Goal: Task Accomplishment & Management: Complete application form

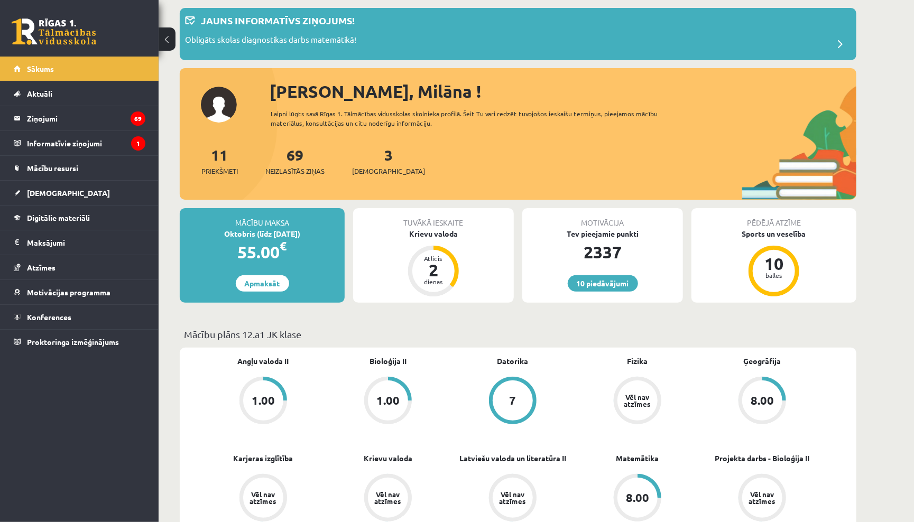
scroll to position [82, 0]
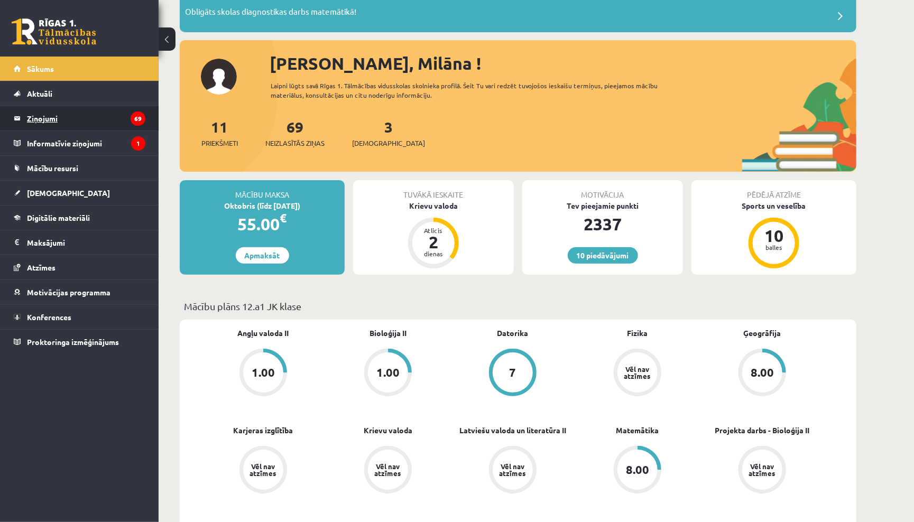
click at [59, 124] on legend "Ziņojumi 69" at bounding box center [86, 118] width 118 height 24
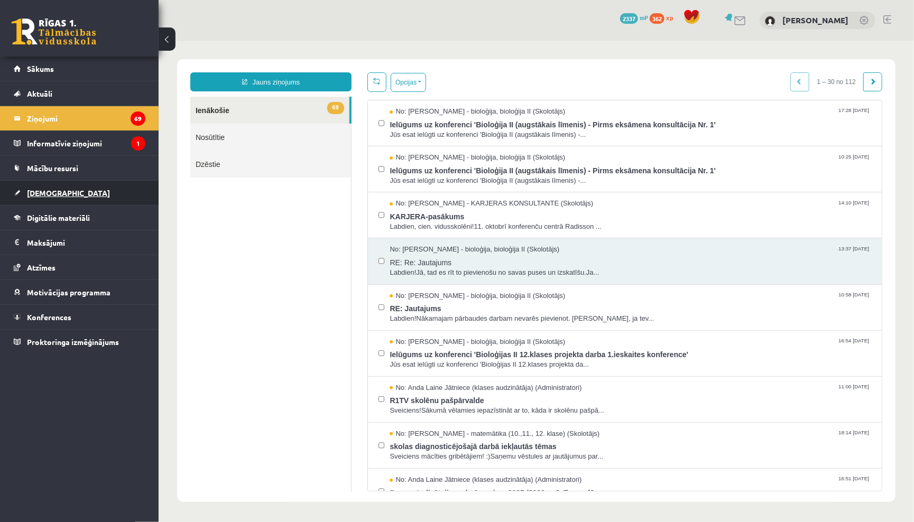
click at [58, 185] on link "[DEMOGRAPHIC_DATA]" at bounding box center [80, 193] width 132 height 24
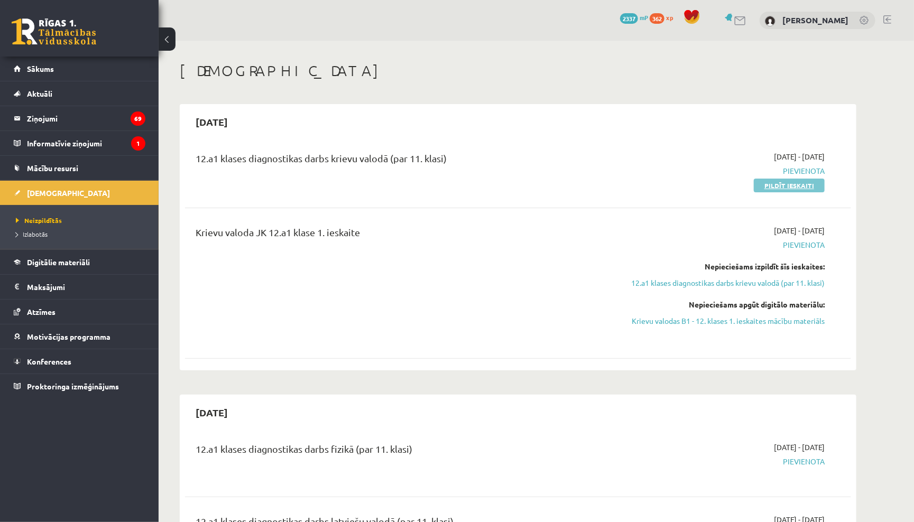
click at [784, 186] on link "Pildīt ieskaiti" at bounding box center [789, 186] width 71 height 14
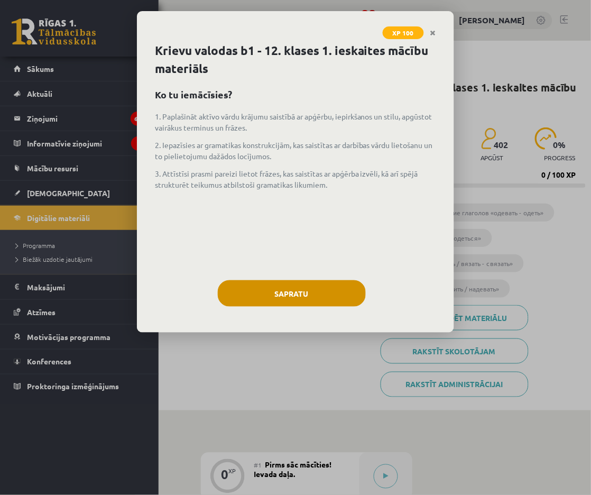
click at [338, 287] on button "Sapratu" at bounding box center [292, 293] width 148 height 26
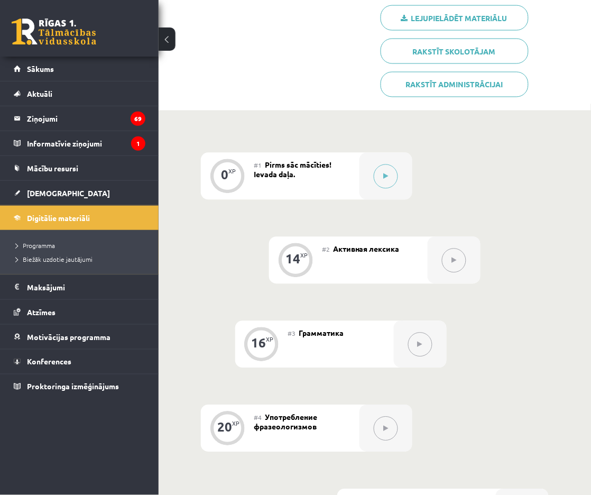
scroll to position [297, 0]
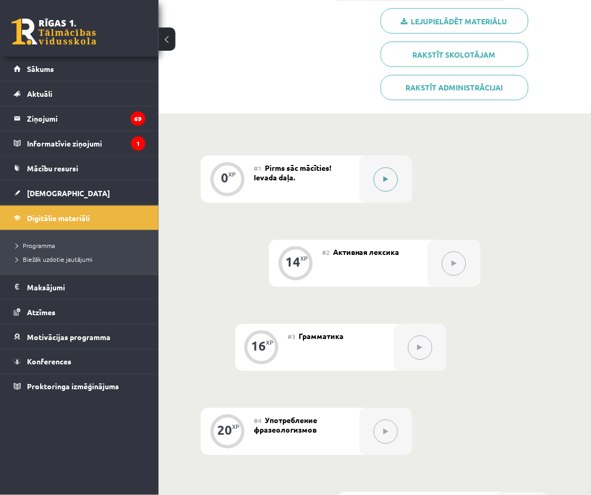
click at [382, 173] on button at bounding box center [386, 180] width 24 height 24
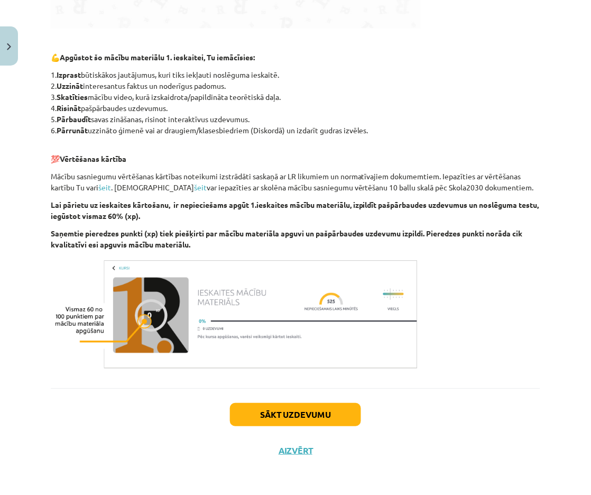
scroll to position [516, 0]
click at [321, 408] on button "Sākt uzdevumu" at bounding box center [295, 414] width 131 height 23
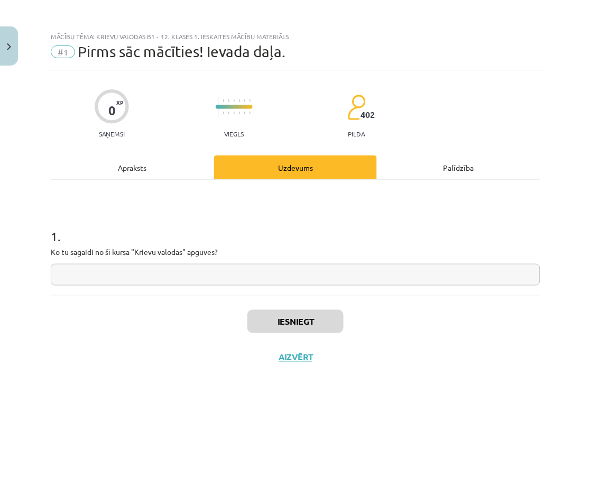
scroll to position [0, 0]
click at [225, 271] on input "text" at bounding box center [296, 275] width 490 height 22
click at [278, 318] on button "Iesniegt" at bounding box center [295, 321] width 96 height 23
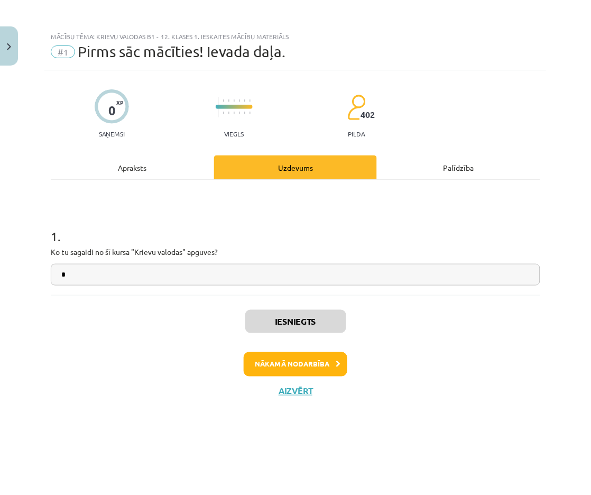
click at [299, 361] on button "Nākamā nodarbība" at bounding box center [296, 364] width 104 height 24
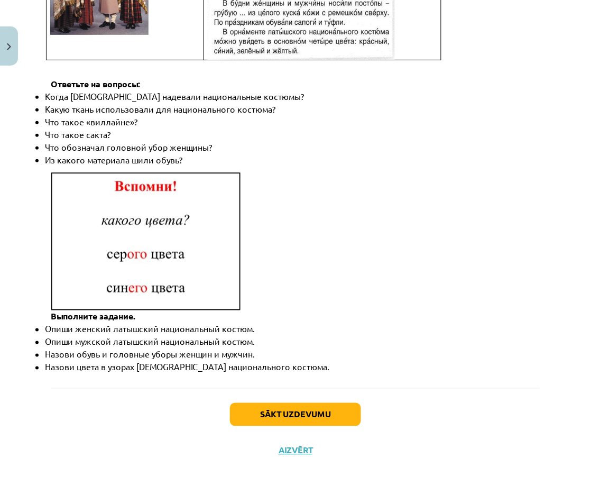
click at [265, 408] on button "Sākt uzdevumu" at bounding box center [295, 414] width 131 height 23
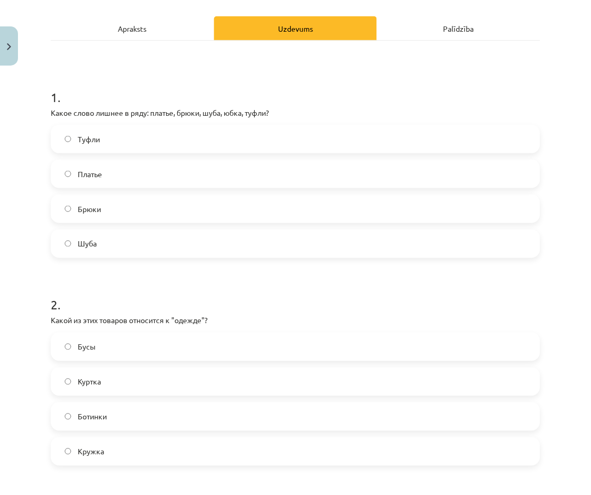
scroll to position [141, 0]
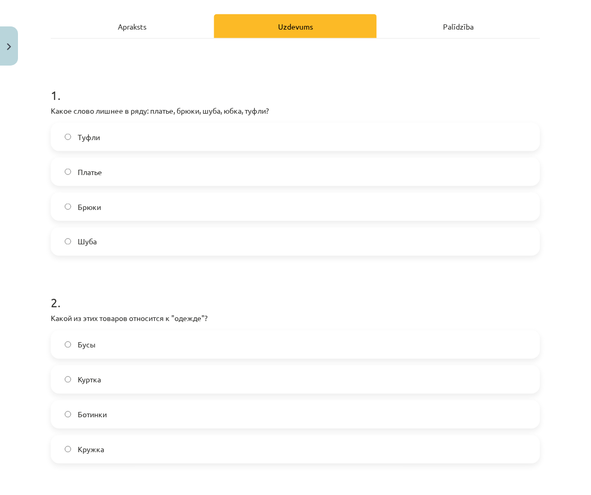
click at [198, 136] on label "Туфли" at bounding box center [295, 137] width 487 height 26
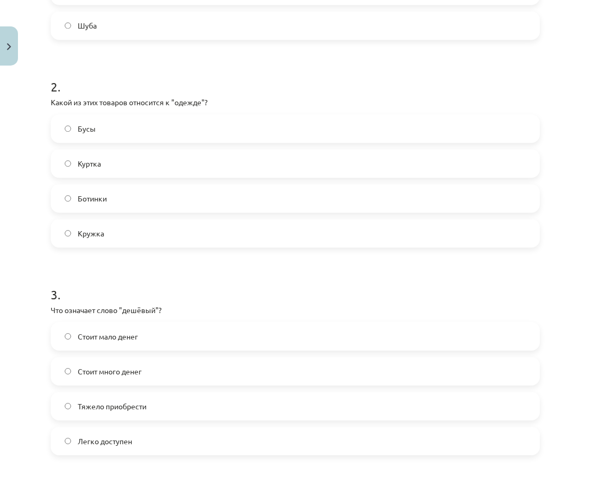
scroll to position [358, 0]
click at [131, 171] on label "Куртка" at bounding box center [295, 163] width 487 height 26
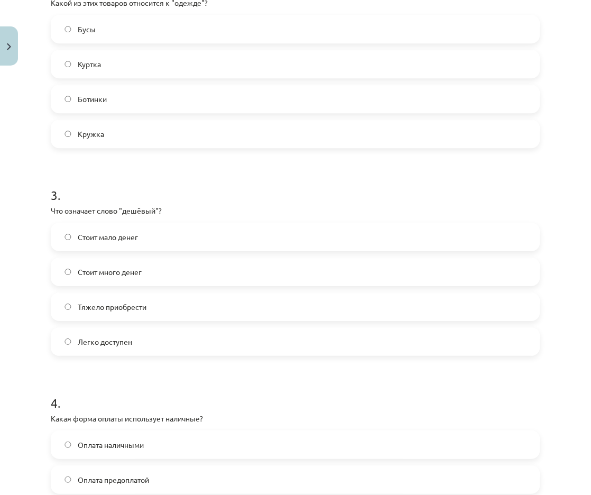
scroll to position [463, 0]
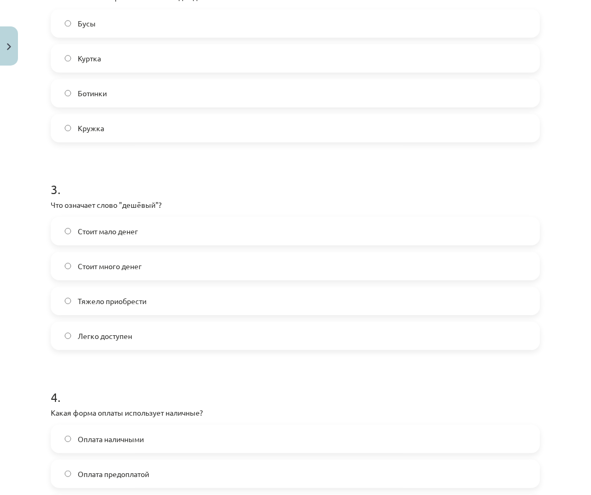
click at [110, 334] on span "Легко доступен" at bounding box center [105, 335] width 54 height 11
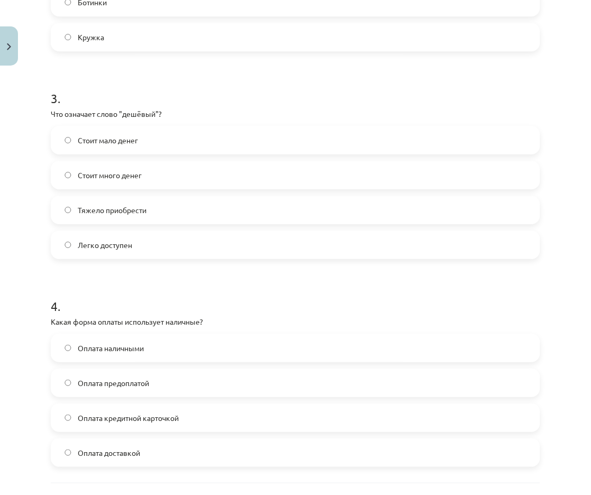
scroll to position [554, 0]
click at [200, 137] on label "Стоит мало денег" at bounding box center [295, 139] width 487 height 26
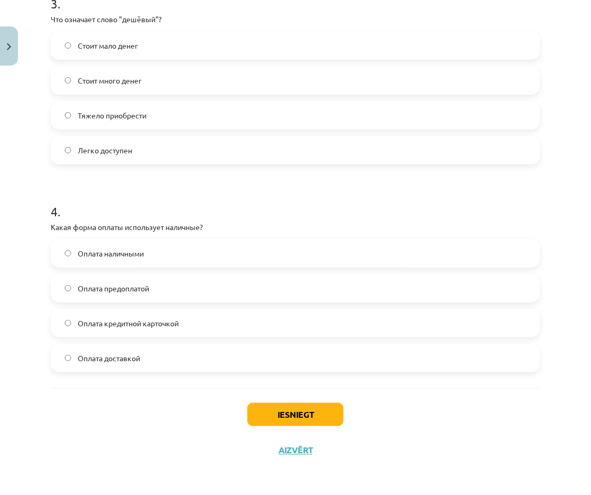
scroll to position [645, 0]
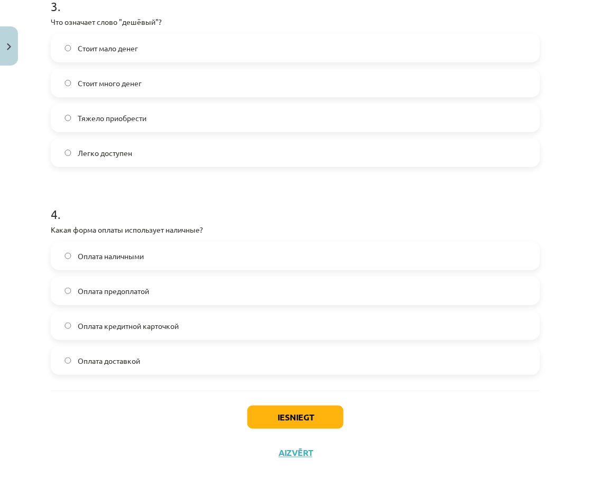
click at [173, 254] on label "Оплата наличными" at bounding box center [295, 256] width 487 height 26
click at [277, 418] on button "Iesniegt" at bounding box center [295, 416] width 96 height 23
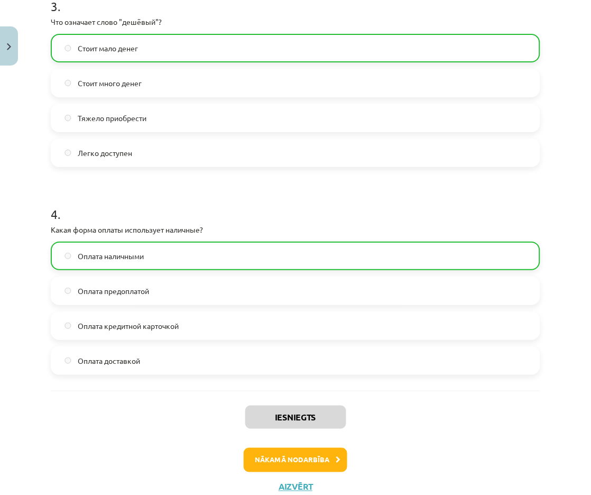
click at [276, 456] on button "Nākamā nodarbība" at bounding box center [296, 460] width 104 height 24
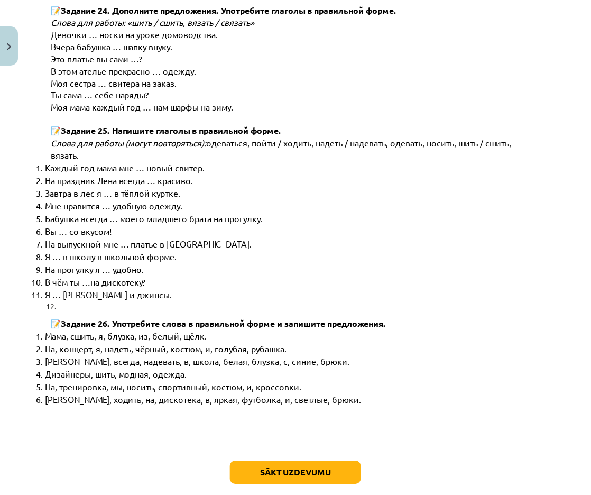
click at [255, 461] on button "Sākt uzdevumu" at bounding box center [295, 472] width 131 height 23
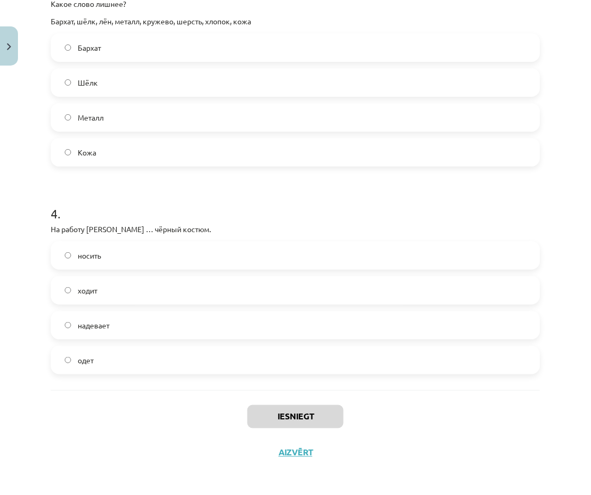
scroll to position [402, 0]
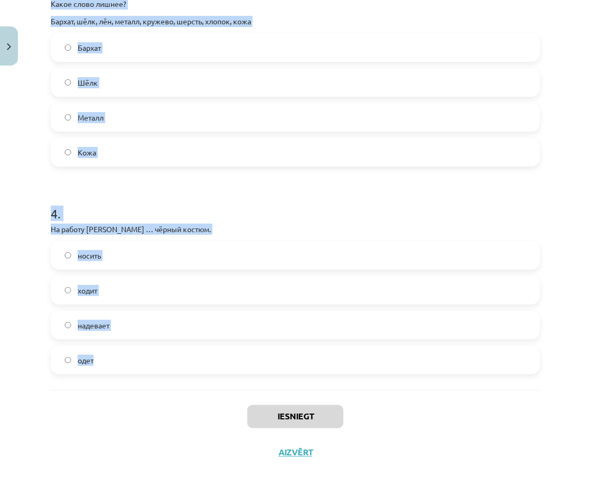
drag, startPoint x: 47, startPoint y: 248, endPoint x: 224, endPoint y: 372, distance: 216.3
copy form "В школу мы ... (школьная форма). – В школу я .... ходим в школьной форме – хожу…"
click at [154, 417] on div "Iesniegt Aizvērt" at bounding box center [296, 427] width 490 height 74
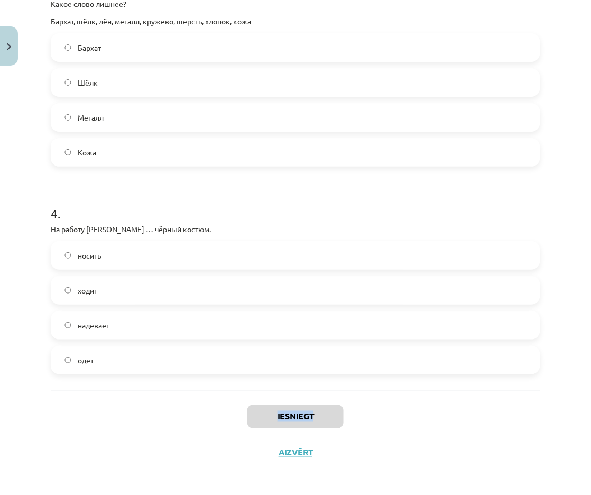
click at [154, 417] on div "Iesniegt Aizvērt" at bounding box center [296, 427] width 490 height 74
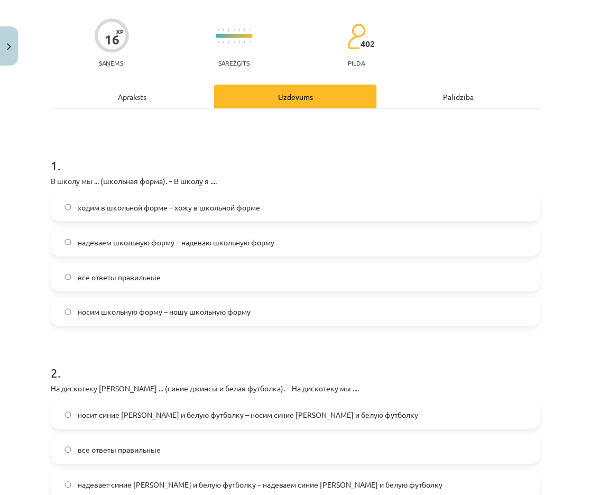
scroll to position [73, 0]
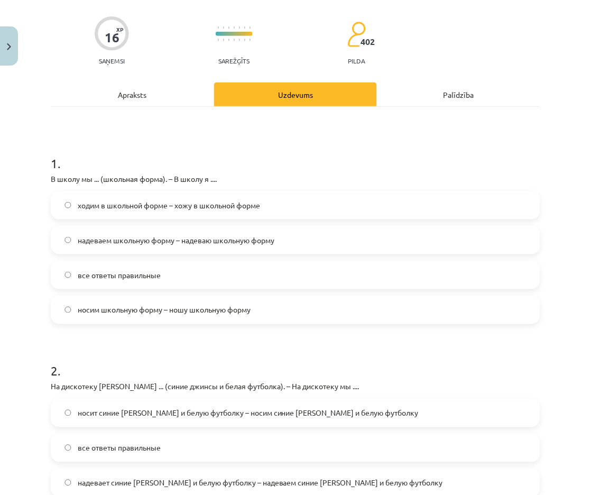
click at [260, 237] on span "надеваем школьную форму – надеваю школьную форму" at bounding box center [176, 240] width 197 height 11
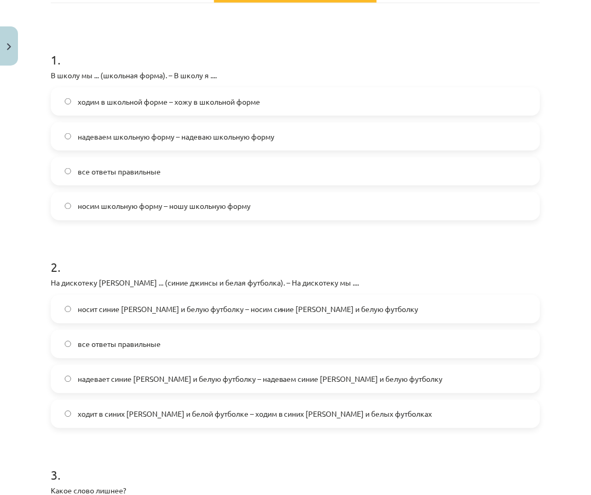
scroll to position [244, 0]
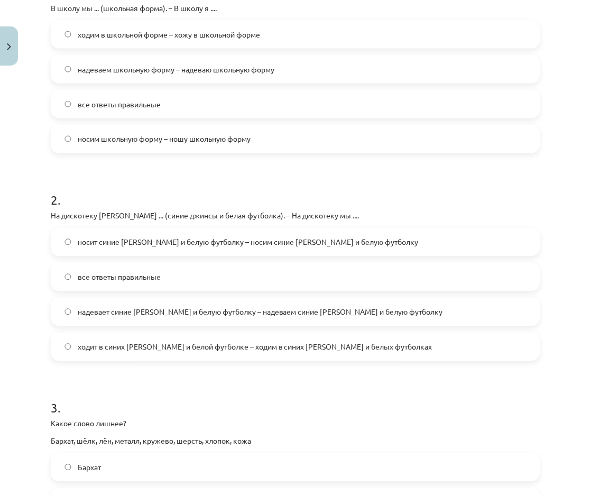
click at [207, 318] on label "надевает синие джинсы и белую футболку – надеваем синие джинсы и белую футболку" at bounding box center [295, 312] width 487 height 26
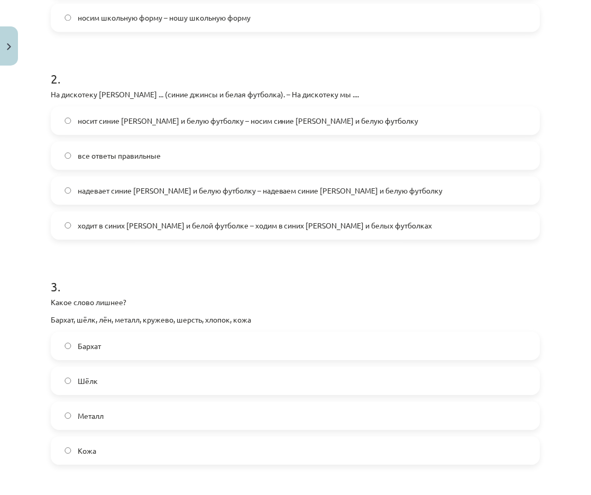
scroll to position [367, 0]
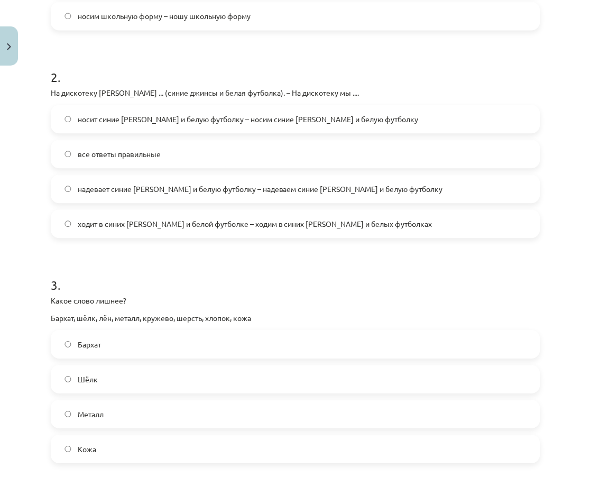
click at [176, 401] on label "Металл" at bounding box center [295, 414] width 487 height 26
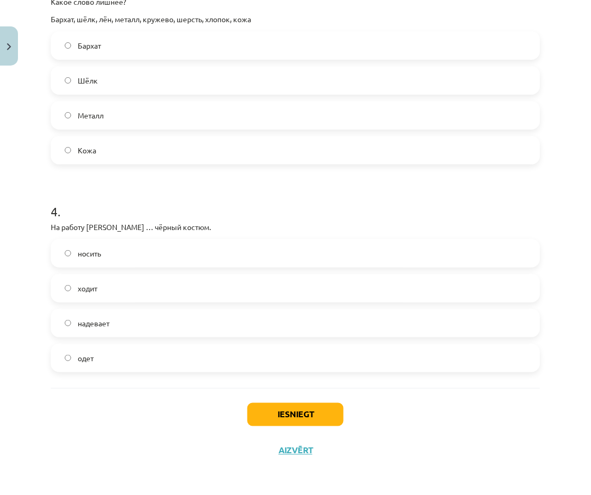
scroll to position [663, 0]
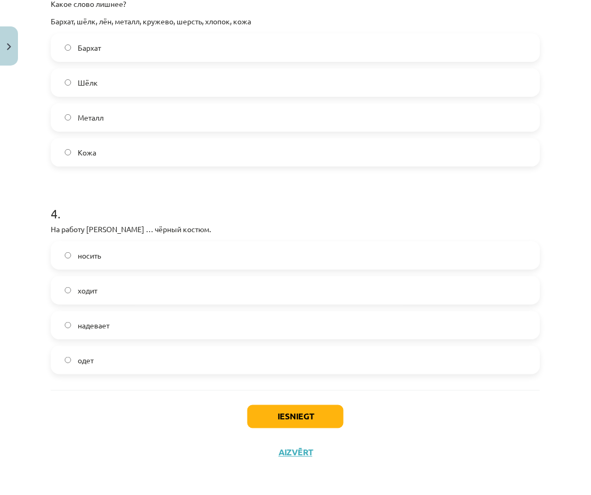
click at [189, 316] on label "надевает" at bounding box center [295, 325] width 487 height 26
click at [272, 422] on button "Iesniegt" at bounding box center [295, 416] width 96 height 23
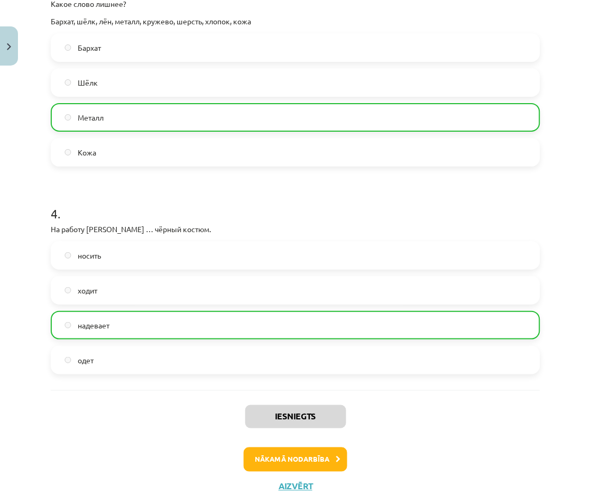
click at [284, 459] on button "Nākamā nodarbība" at bounding box center [296, 459] width 104 height 24
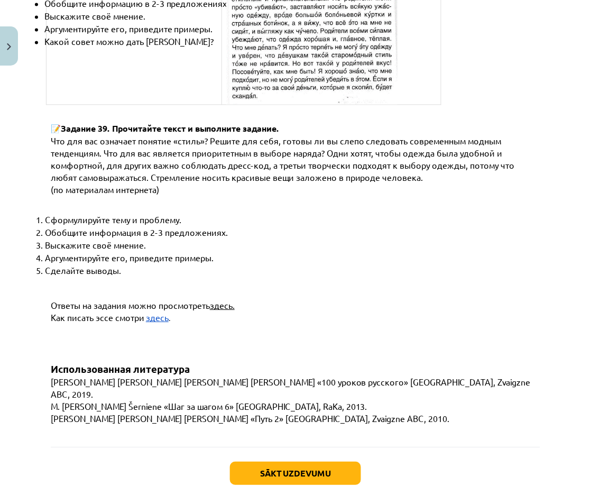
click at [283, 462] on button "Sākt uzdevumu" at bounding box center [295, 473] width 131 height 23
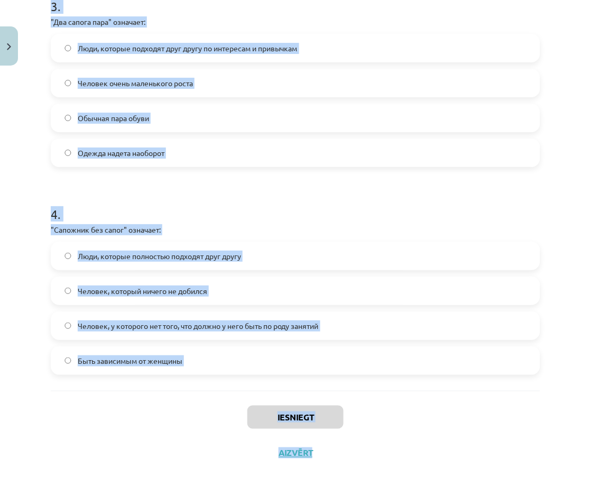
scroll to position [464, 0]
drag, startPoint x: 51, startPoint y: 245, endPoint x: 222, endPoint y: 376, distance: 215.3
copy form ""Бегать за каждой юбкой" означает: Верхняя одежда, которая не согревает Человек…"
click at [442, 435] on div "Iesniegt Aizvērt" at bounding box center [296, 428] width 490 height 74
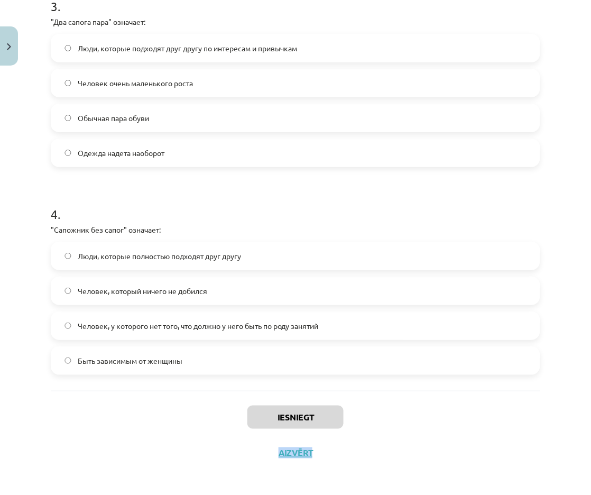
click at [442, 435] on div "Iesniegt Aizvērt" at bounding box center [296, 428] width 490 height 74
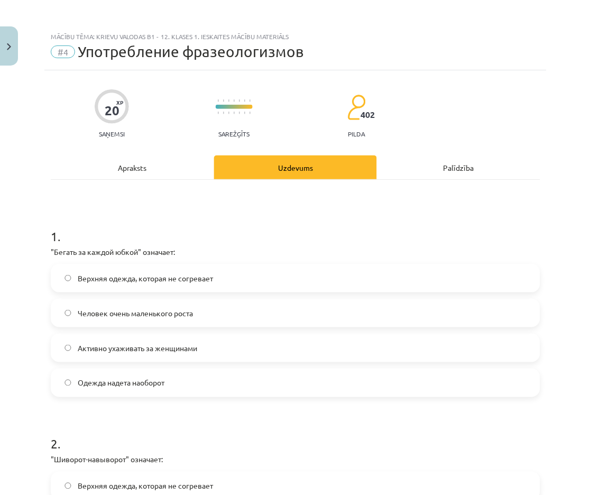
scroll to position [0, 0]
click at [201, 345] on label "Активно ухаживать за женщинами" at bounding box center [295, 348] width 487 height 26
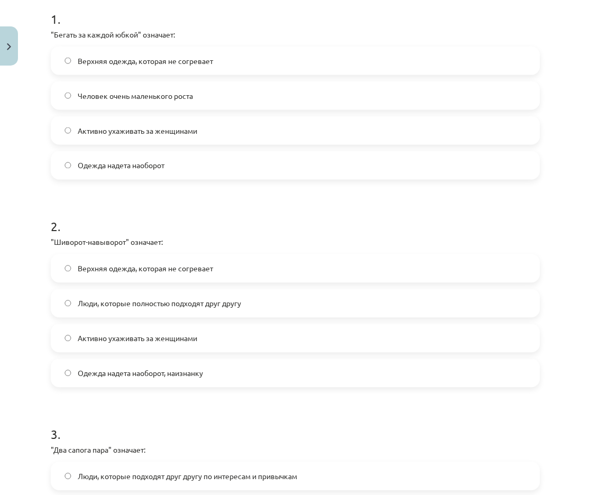
scroll to position [234, 0]
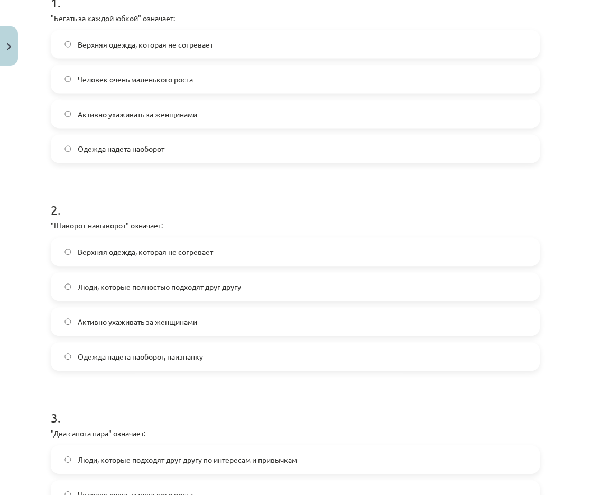
click at [212, 349] on label "Одежда надета наоборот, наизнанку" at bounding box center [295, 357] width 487 height 26
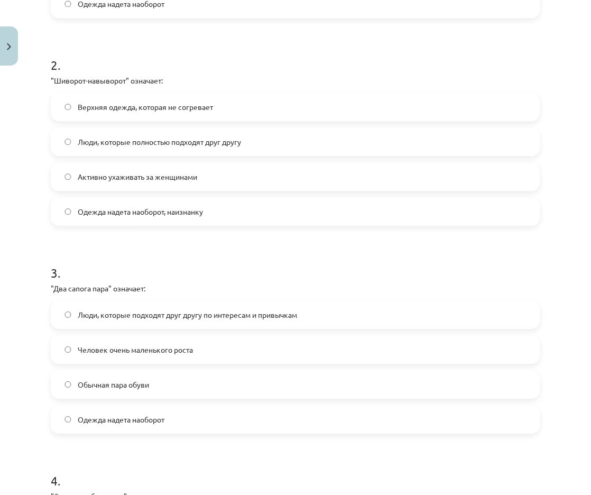
scroll to position [381, 0]
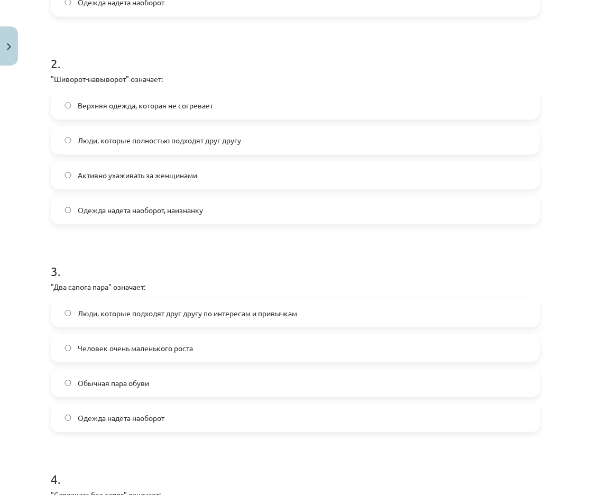
click at [215, 311] on span "Люди, которые подходят друг другу по интересам и привычкам" at bounding box center [188, 313] width 220 height 11
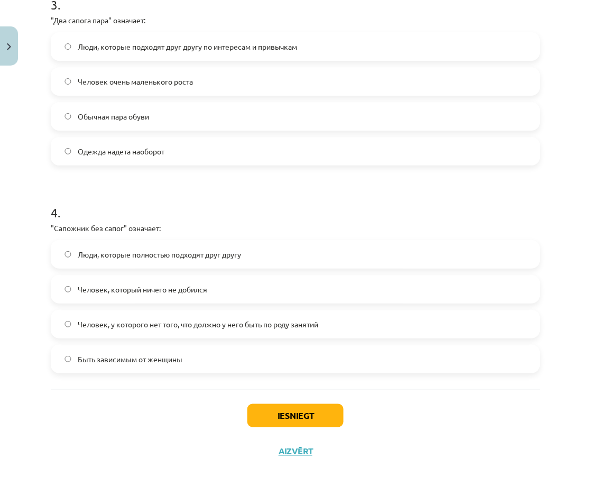
scroll to position [645, 0]
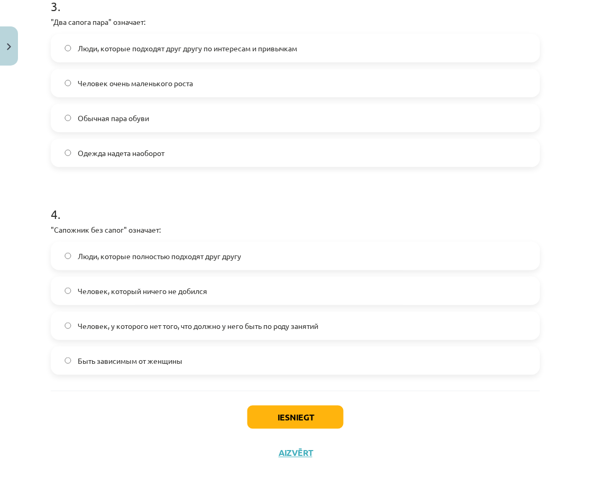
click at [214, 326] on span "Человек, у которого нет того, что должно у него быть по роду занятий" at bounding box center [198, 325] width 241 height 11
click at [273, 411] on button "Iesniegt" at bounding box center [295, 416] width 96 height 23
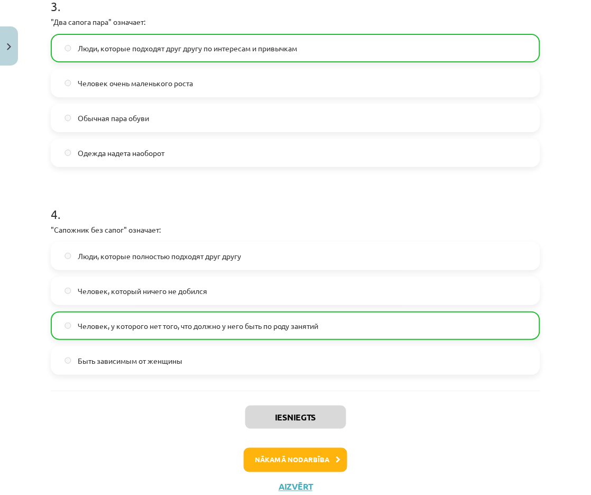
click at [282, 454] on button "Nākamā nodarbība" at bounding box center [296, 460] width 104 height 24
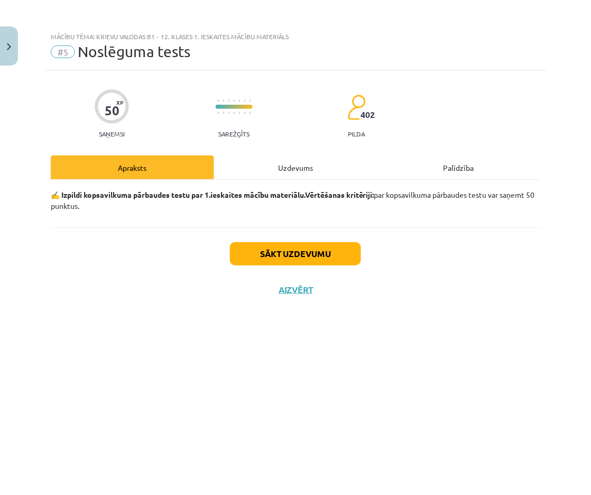
click at [313, 254] on button "Sākt uzdevumu" at bounding box center [295, 253] width 131 height 23
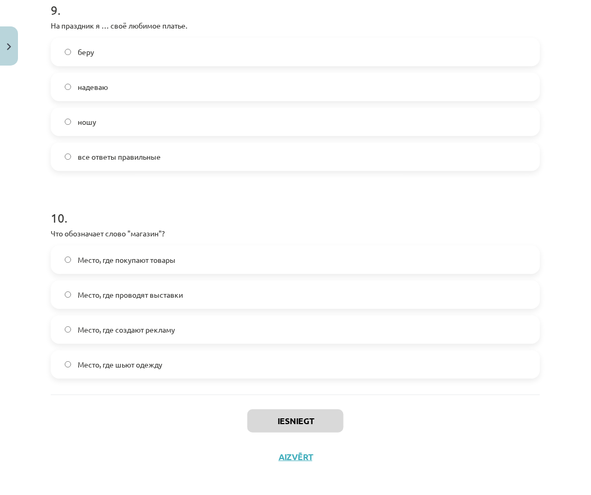
scroll to position [643, 0]
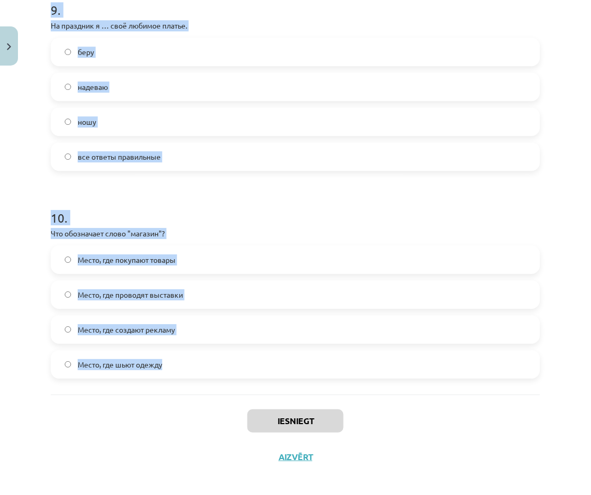
drag, startPoint x: 47, startPoint y: 245, endPoint x: 193, endPoint y: 359, distance: 185.4
copy form "Ученики школы ... (школьная форма) каждый день. все ответы правильные ходят в ш…"
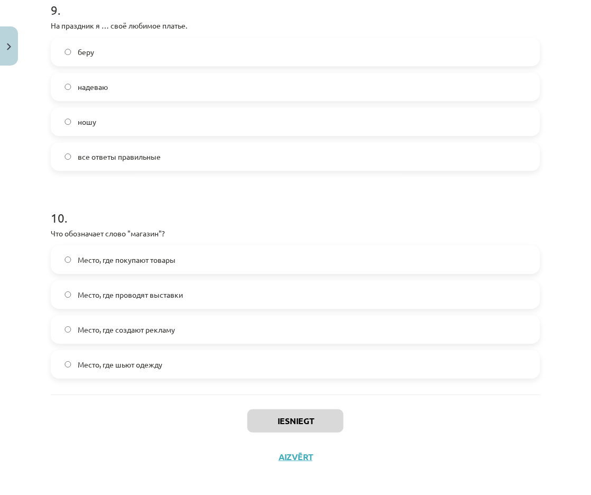
click at [138, 405] on div "Iesniegt Aizvērt" at bounding box center [296, 431] width 490 height 74
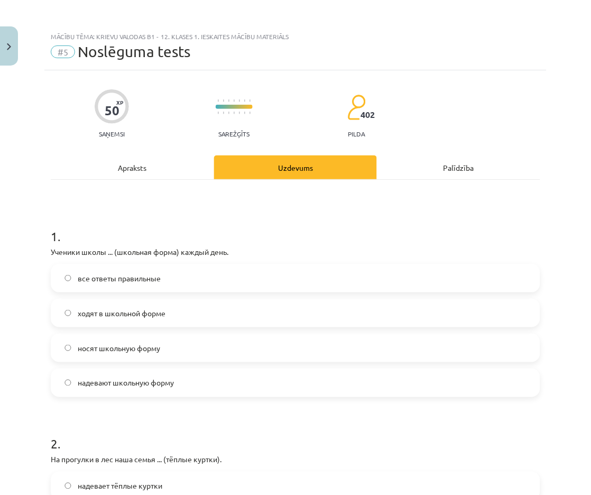
scroll to position [0, 0]
click at [163, 346] on label "носят школьную форму" at bounding box center [295, 348] width 487 height 26
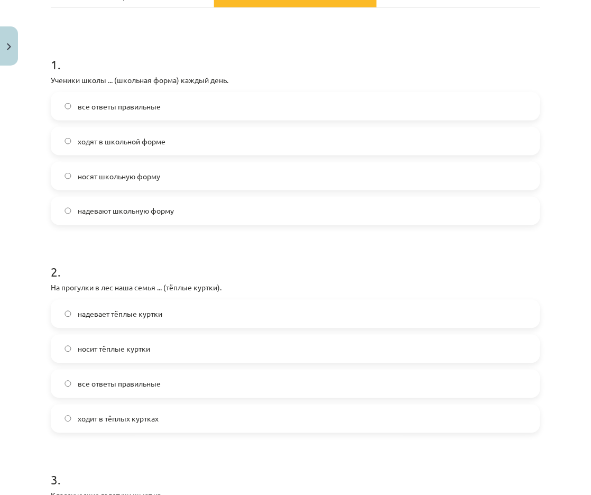
scroll to position [185, 0]
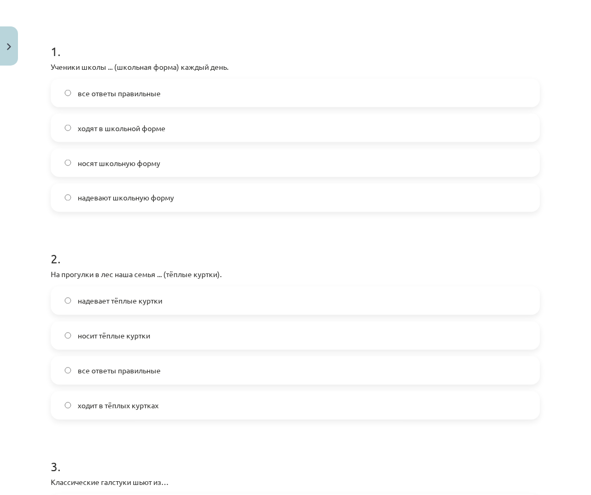
click at [185, 298] on label "надевает тёплые куртки" at bounding box center [295, 301] width 487 height 26
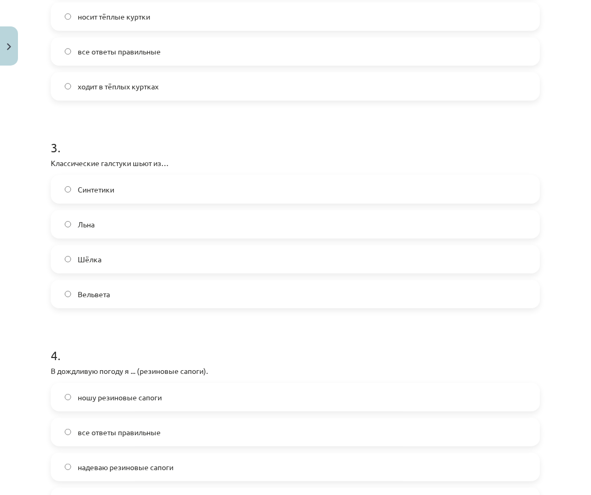
scroll to position [509, 0]
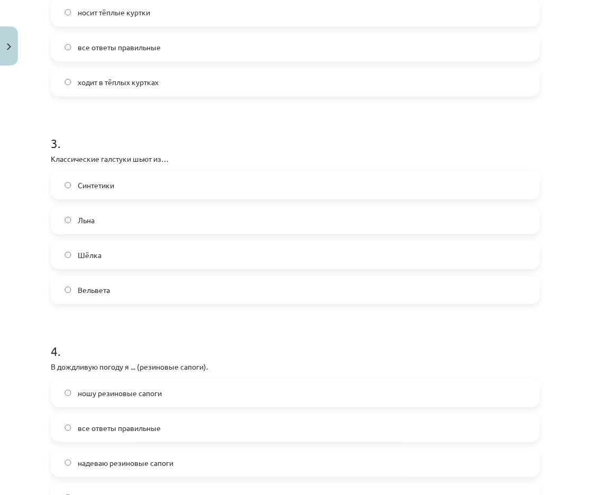
click at [184, 259] on label "Шёлка" at bounding box center [295, 255] width 487 height 26
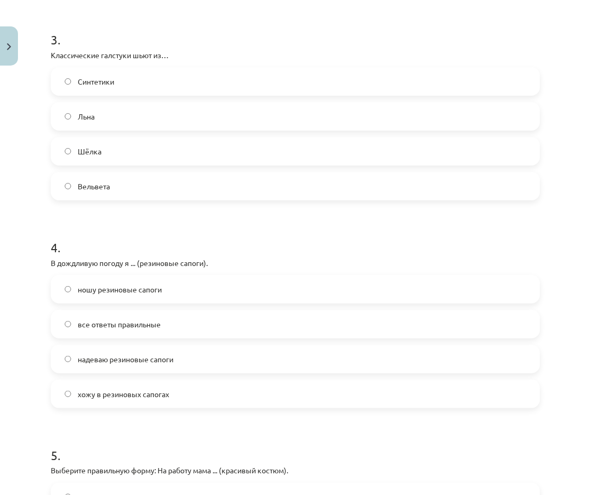
scroll to position [625, 0]
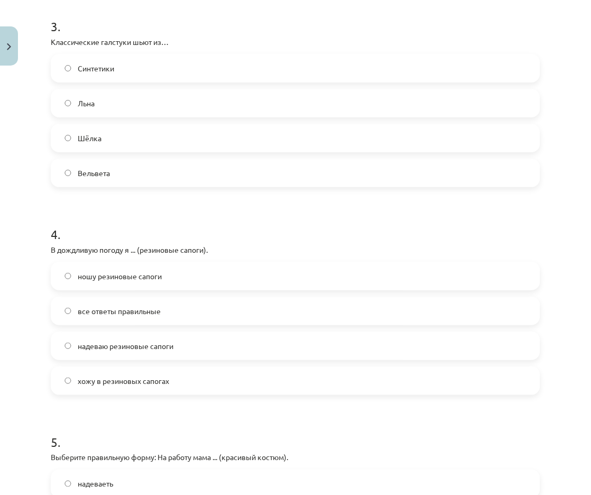
click at [167, 344] on span "надеваю резиновые сапоги" at bounding box center [126, 345] width 96 height 11
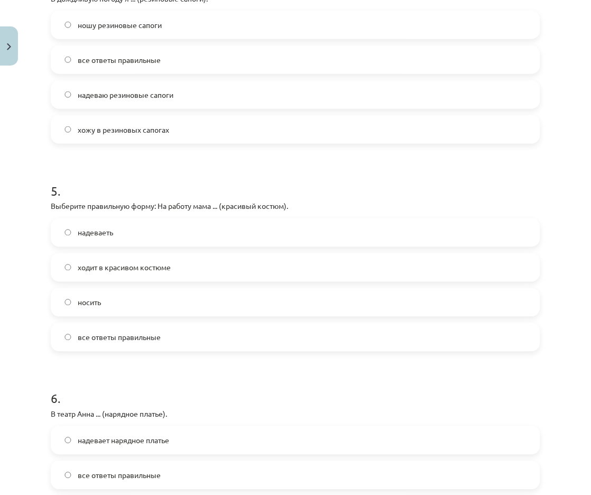
scroll to position [878, 0]
click at [198, 262] on label "ходит в красивом костюме" at bounding box center [295, 266] width 487 height 26
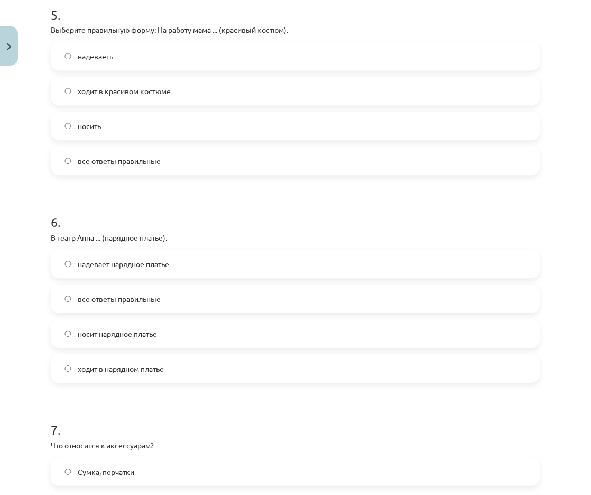
scroll to position [1055, 0]
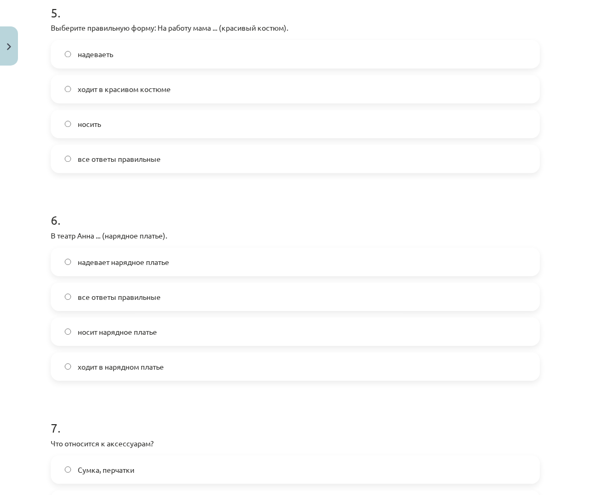
click at [168, 359] on label "ходит в нарядном платье" at bounding box center [295, 367] width 487 height 26
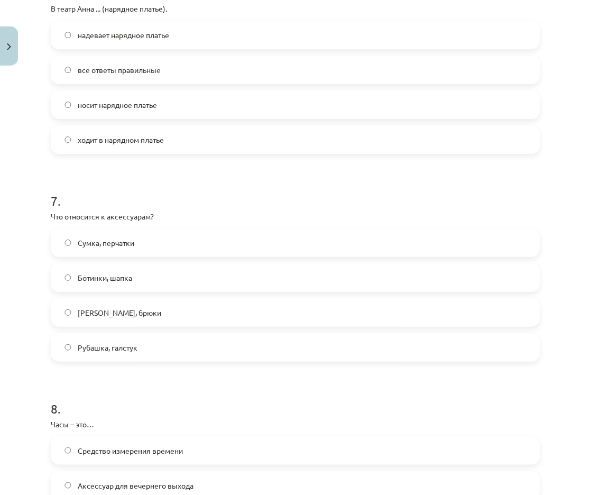
scroll to position [1283, 0]
click at [178, 237] on label "Сумка, перчатки" at bounding box center [295, 241] width 487 height 26
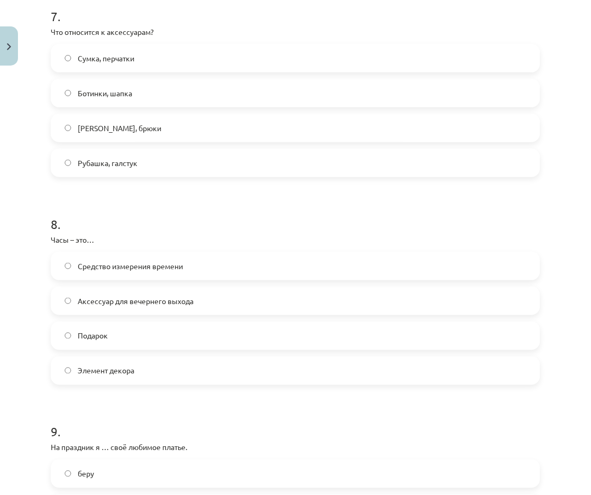
scroll to position [1468, 0]
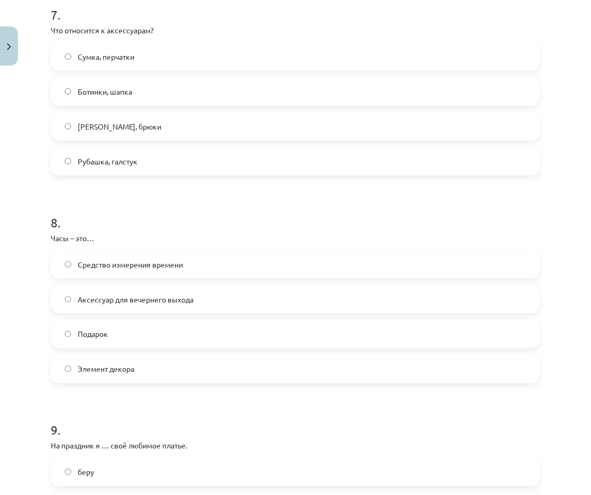
click at [177, 259] on span "Средство измерения времени" at bounding box center [130, 264] width 105 height 11
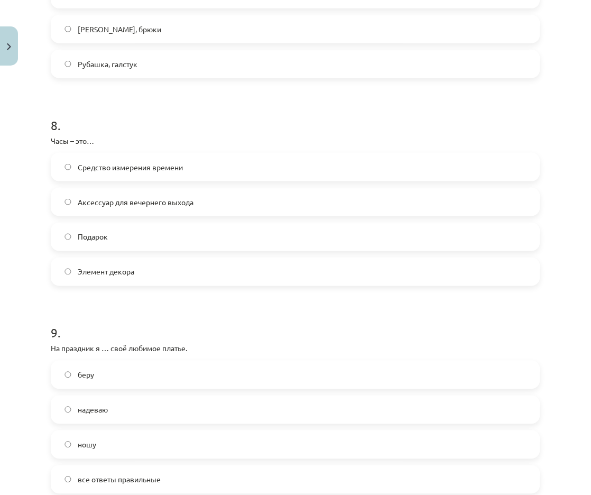
scroll to position [1574, 0]
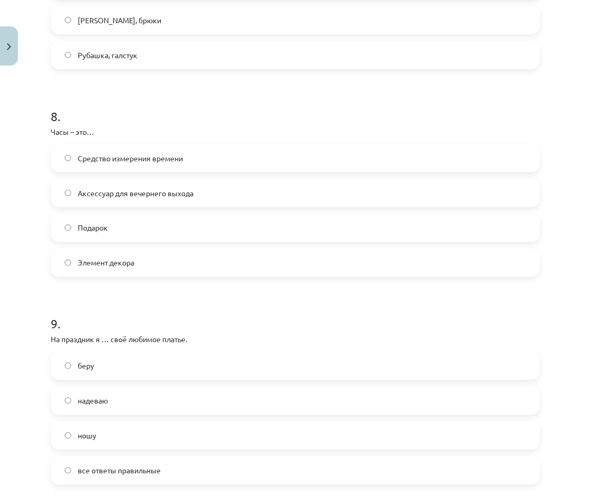
click at [147, 400] on label "надеваю" at bounding box center [295, 400] width 487 height 26
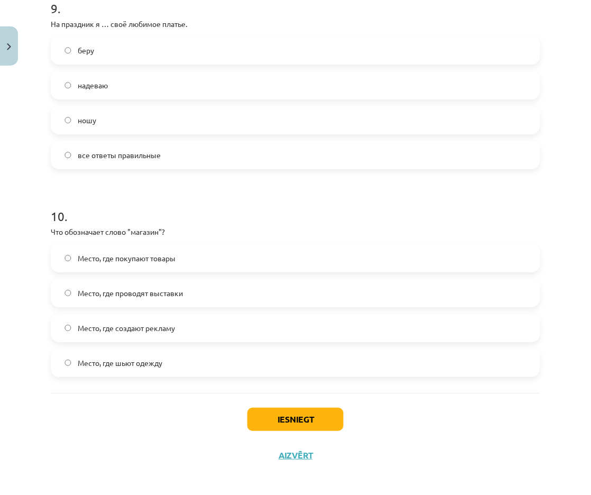
scroll to position [1888, 0]
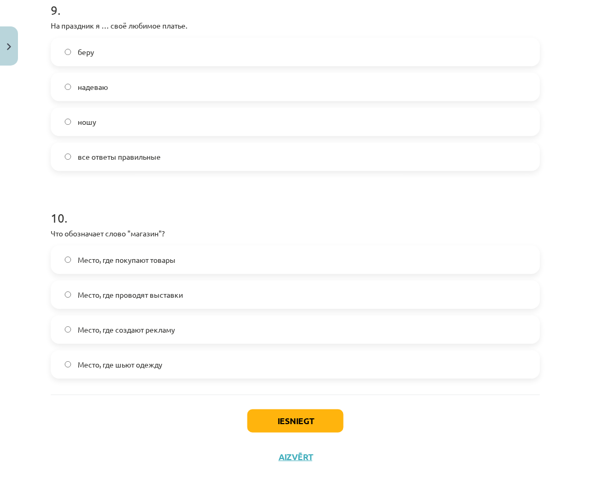
click at [174, 255] on span "Место, где покупают товары" at bounding box center [127, 259] width 98 height 11
click at [265, 409] on button "Iesniegt" at bounding box center [295, 420] width 96 height 23
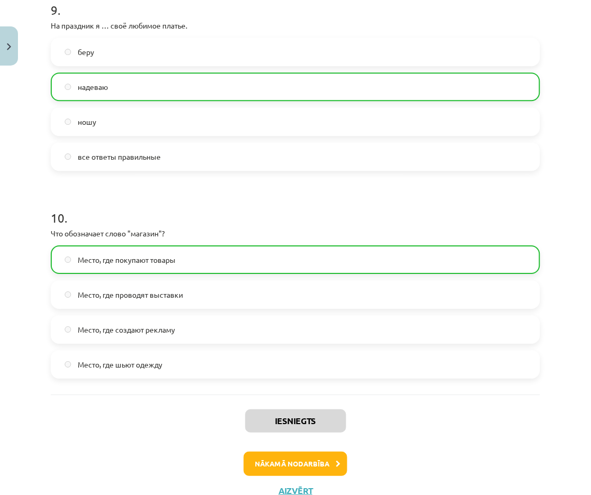
click at [283, 455] on button "Nākamā nodarbība" at bounding box center [296, 463] width 104 height 24
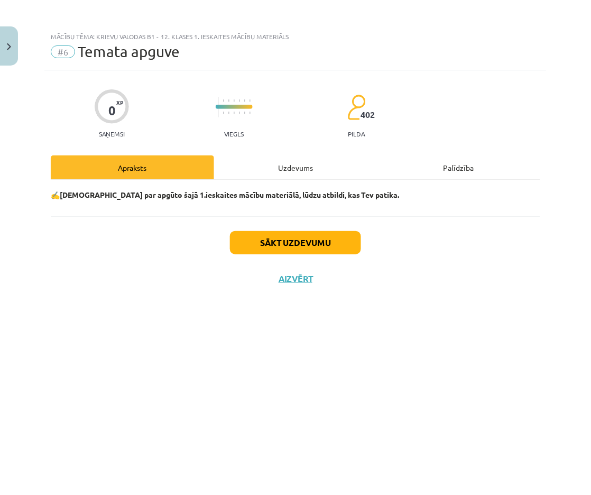
click at [304, 235] on button "Sākt uzdevumu" at bounding box center [295, 242] width 131 height 23
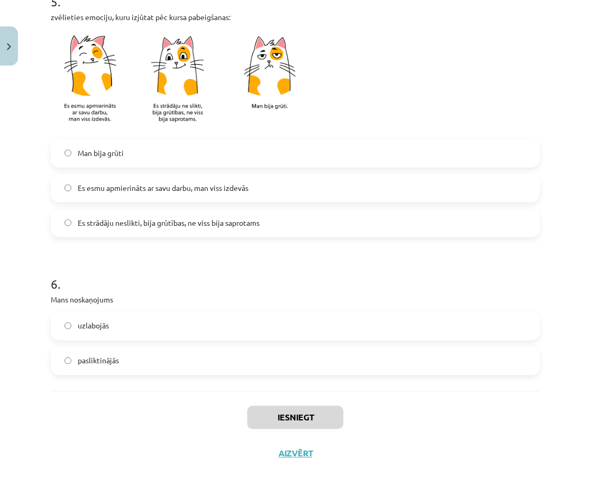
scroll to position [804, 0]
click at [255, 361] on label "pasliktinājās" at bounding box center [295, 361] width 487 height 26
click at [248, 321] on label "uzlabojās" at bounding box center [295, 326] width 487 height 26
click at [272, 420] on button "Iesniegt" at bounding box center [295, 418] width 96 height 23
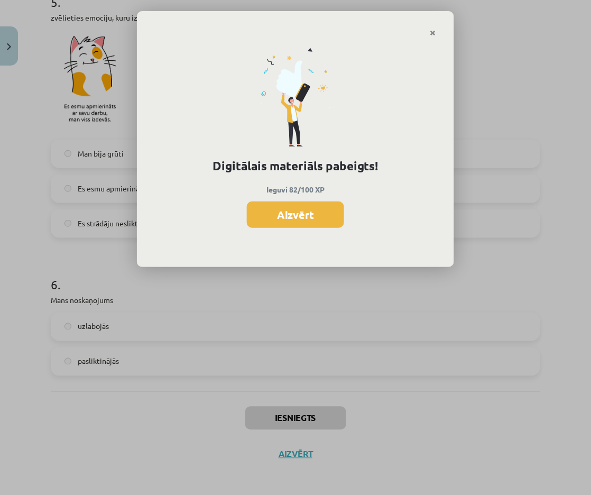
scroll to position [607, 0]
click at [284, 217] on button "Aizvērt" at bounding box center [295, 214] width 97 height 26
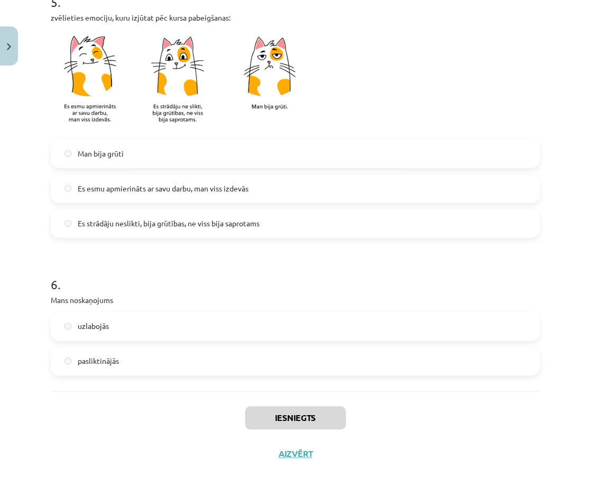
click at [302, 449] on button "Aizvērt" at bounding box center [295, 454] width 40 height 11
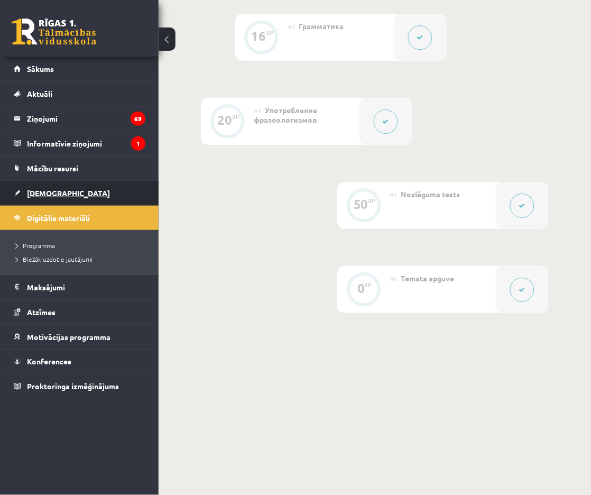
click at [82, 190] on link "[DEMOGRAPHIC_DATA]" at bounding box center [80, 193] width 132 height 24
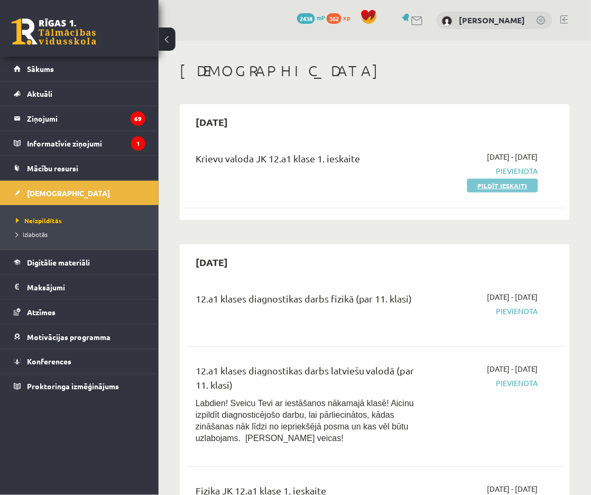
click at [496, 186] on link "Pildīt ieskaiti" at bounding box center [502, 186] width 71 height 14
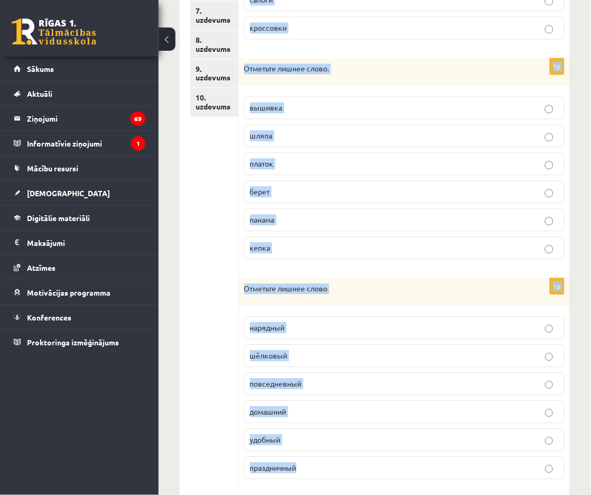
scroll to position [389, 0]
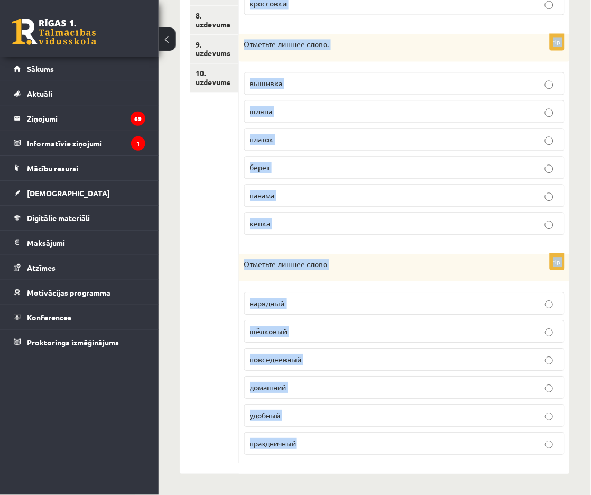
drag, startPoint x: 244, startPoint y: 208, endPoint x: 387, endPoint y: 498, distance: 323.2
copy form "Отметьте лишнее слово. сандалии туфли босоножки галстук сапоги кроссовки 1p Отм…"
click at [209, 297] on ul "1. uzdevums 2. uzdevums 3. uzdevums 4. uzdevums 5. uzdevums 6. uzdevums 7. uzde…" at bounding box center [214, 133] width 49 height 659
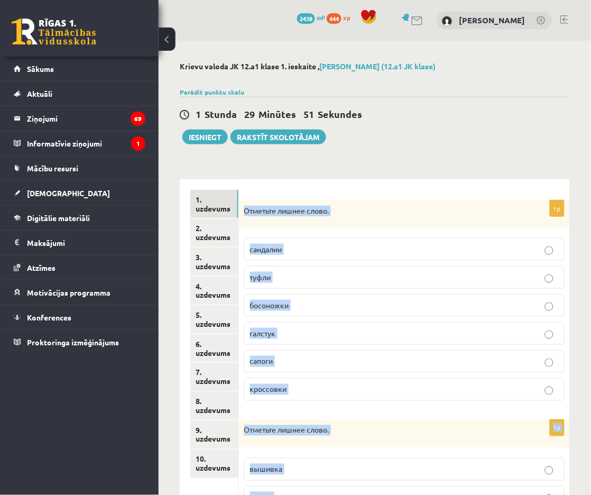
scroll to position [0, 0]
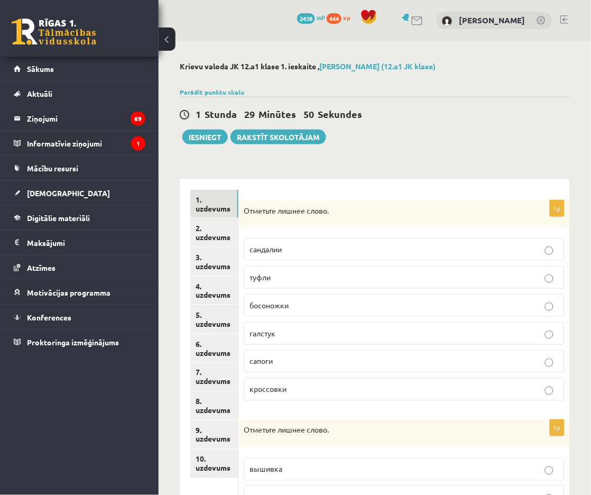
click at [446, 150] on div "**********" at bounding box center [375, 461] width 432 height 840
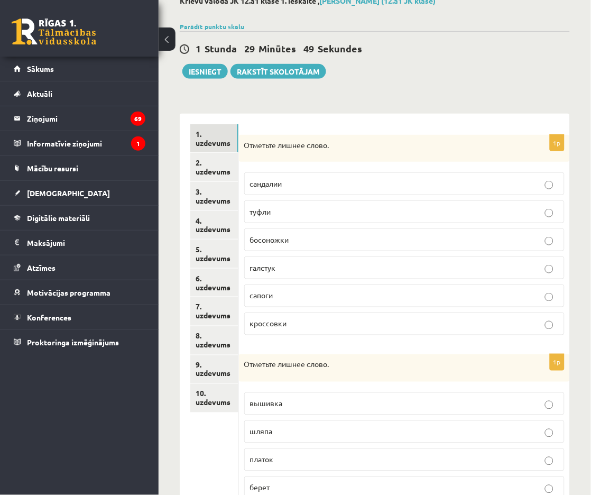
scroll to position [68, 0]
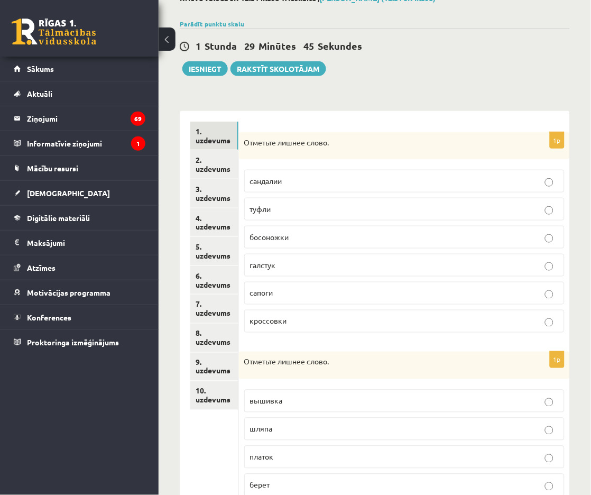
click at [357, 266] on p "галстук" at bounding box center [404, 265] width 309 height 11
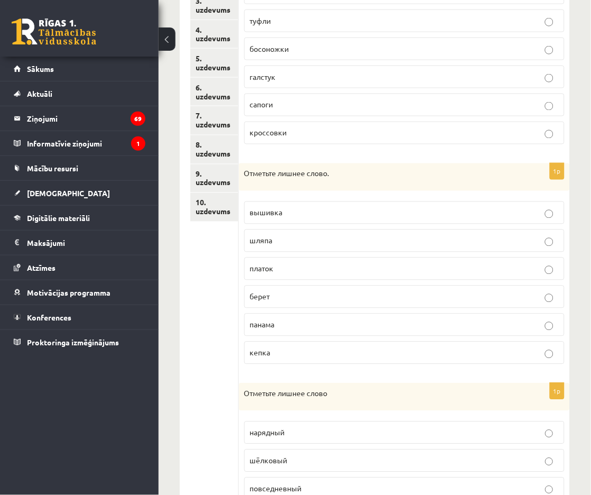
scroll to position [259, 0]
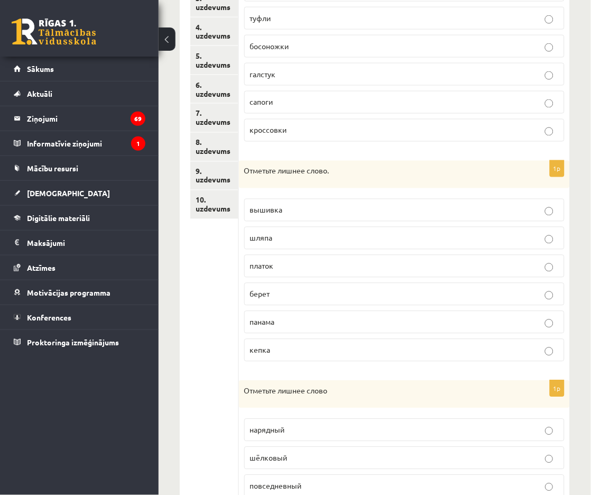
click at [360, 214] on p "вышивка" at bounding box center [404, 210] width 309 height 11
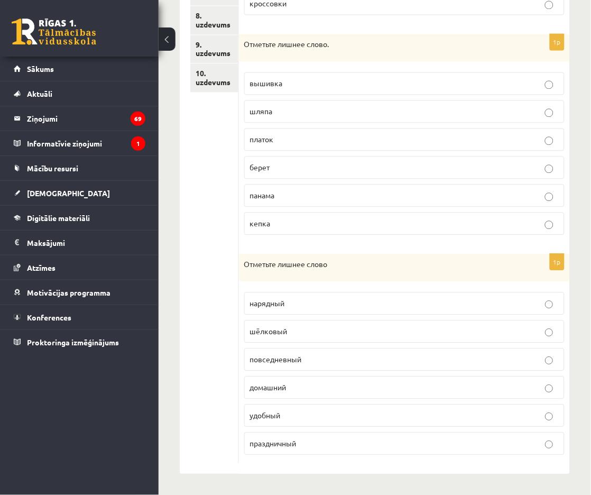
scroll to position [389, 0]
click at [320, 329] on p "шёлковый" at bounding box center [404, 331] width 309 height 11
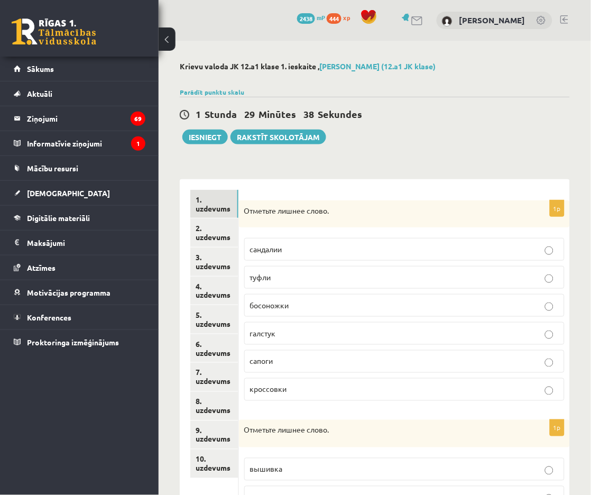
scroll to position [0, 0]
click at [223, 223] on link "2. uzdevums" at bounding box center [214, 232] width 48 height 29
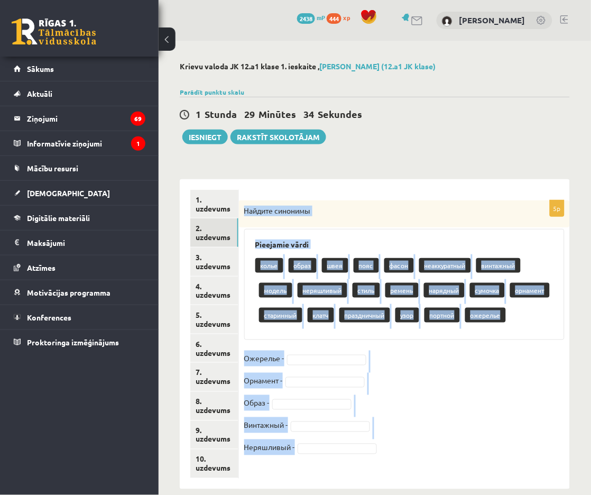
scroll to position [11, 0]
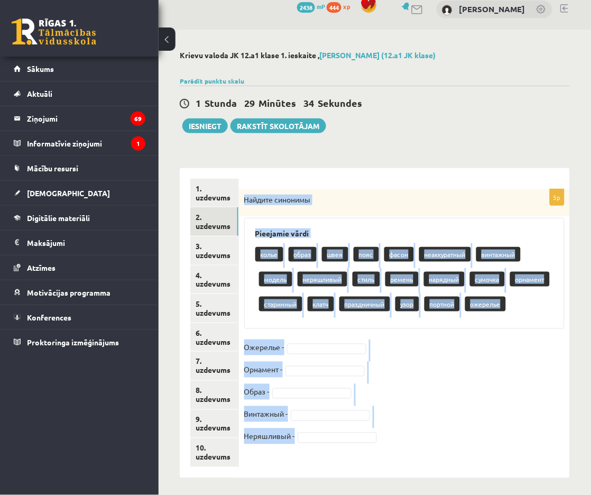
drag, startPoint x: 244, startPoint y: 208, endPoint x: 300, endPoint y: 488, distance: 285.8
click at [300, 488] on div "**********" at bounding box center [375, 264] width 432 height 469
copy div "Найдите синонимы Pieejamie vārdi колье образ швея пояс фасон неаккуратный винта…"
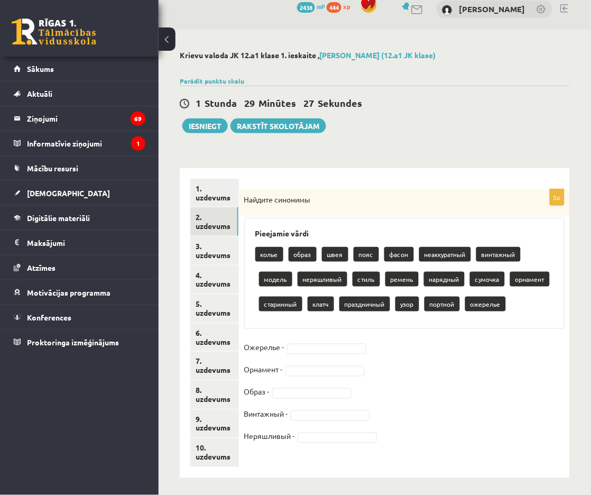
click at [442, 132] on div "1 Stunda 29 Minūtes 27 Sekundes Ieskaite saglabāta! Iesniegt Rakstīt skolotājam" at bounding box center [375, 110] width 390 height 48
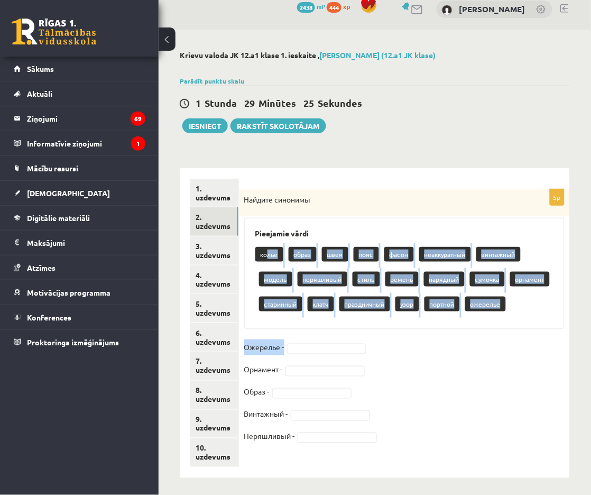
drag, startPoint x: 269, startPoint y: 250, endPoint x: 310, endPoint y: 343, distance: 102.3
click at [310, 343] on div "5p Найдите синонимы Pieejamie vārdi колье образ швея пояс фасон неаккуратный ви…" at bounding box center [404, 322] width 331 height 266
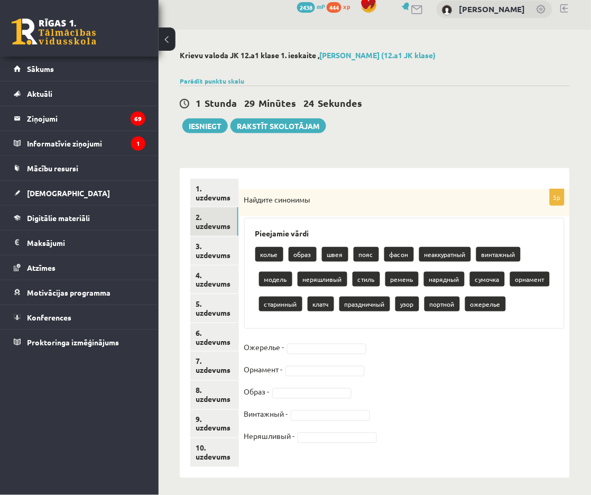
click at [307, 229] on h3 "Pieejamie vārdi" at bounding box center [404, 233] width 298 height 9
click at [269, 255] on p "колье" at bounding box center [269, 254] width 28 height 15
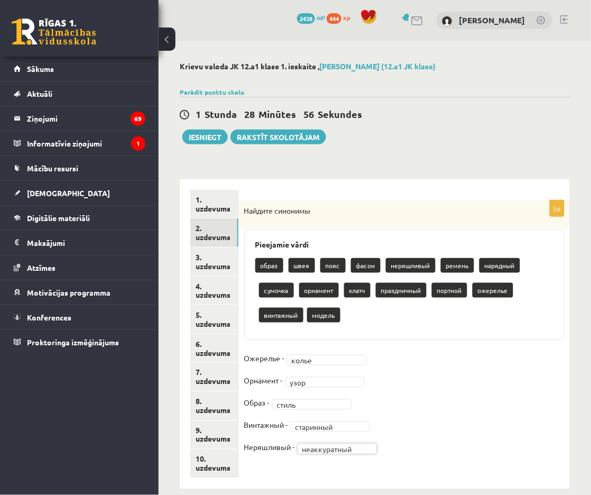
scroll to position [0, 0]
click at [219, 265] on link "3. uzdevums" at bounding box center [214, 261] width 48 height 29
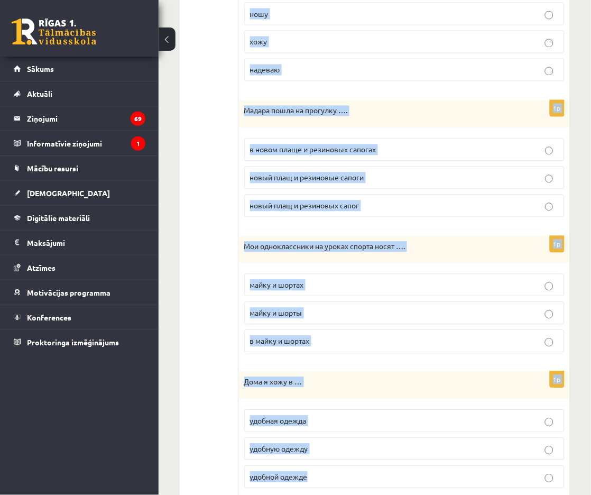
scroll to position [1086, 0]
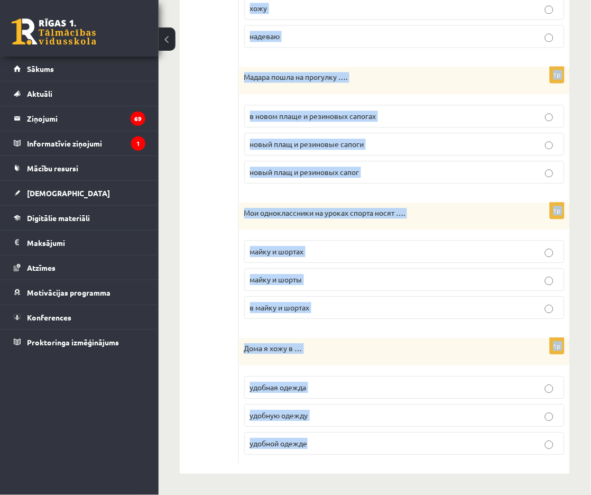
drag, startPoint x: 245, startPoint y: 209, endPoint x: 337, endPoint y: 459, distance: 267.1
copy form "На работу папа носит …. костюм и белую рубашку костюм и белая рубашка в костюме…"
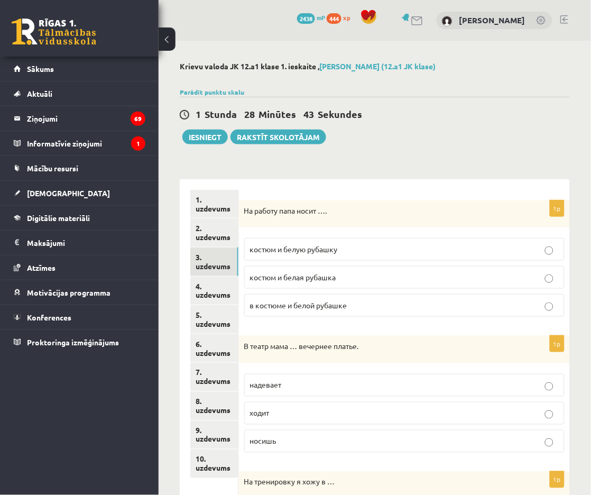
scroll to position [0, 0]
click at [343, 251] on p "костюм и белую рубашку" at bounding box center [404, 249] width 309 height 11
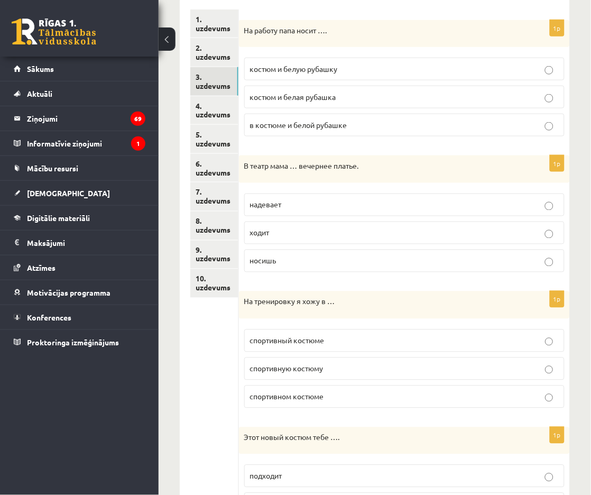
scroll to position [189, 0]
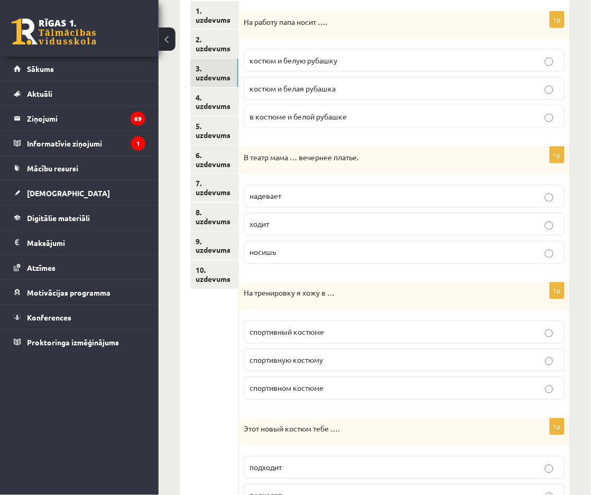
click at [350, 191] on p "надевает" at bounding box center [404, 196] width 309 height 11
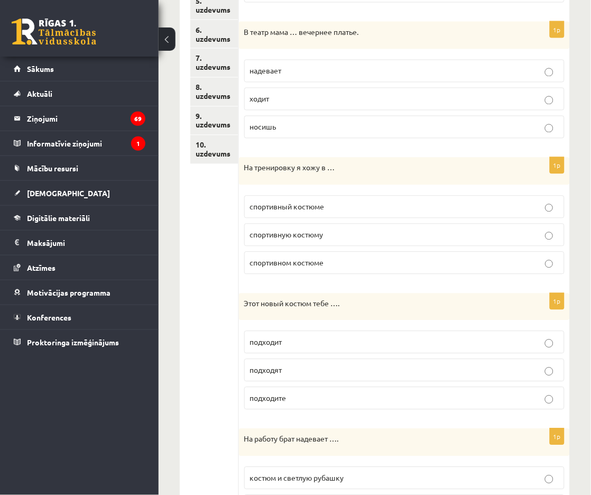
scroll to position [314, 0]
click at [340, 266] on p "спортивном костюме" at bounding box center [404, 262] width 309 height 11
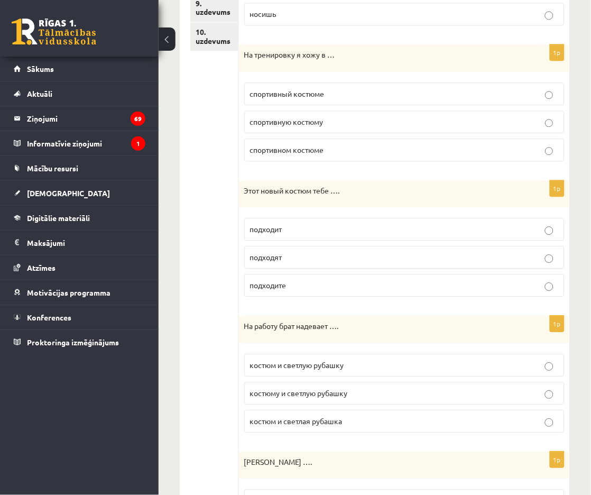
scroll to position [432, 0]
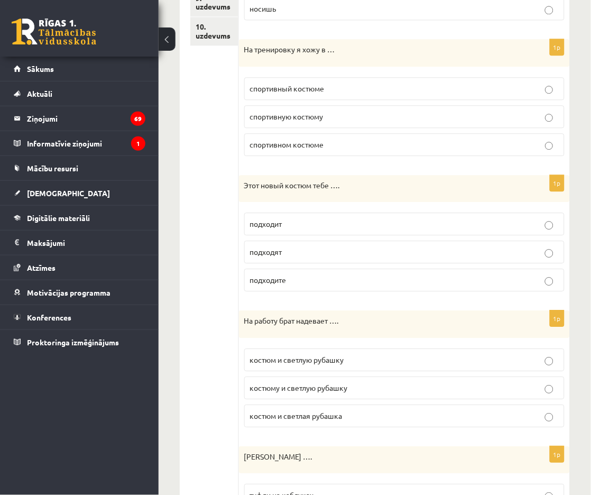
click at [336, 225] on p "подходит" at bounding box center [404, 223] width 309 height 11
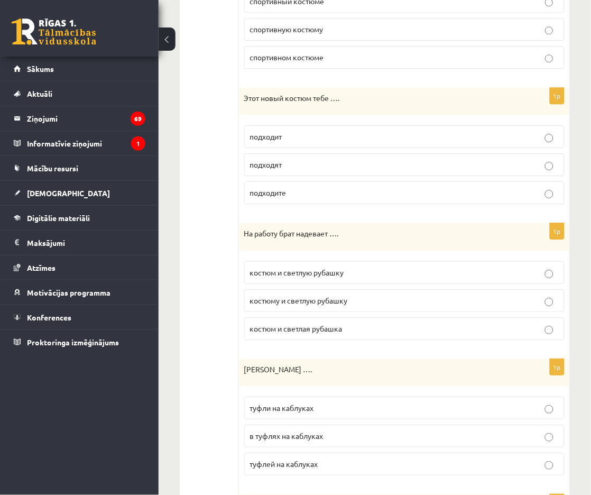
scroll to position [522, 0]
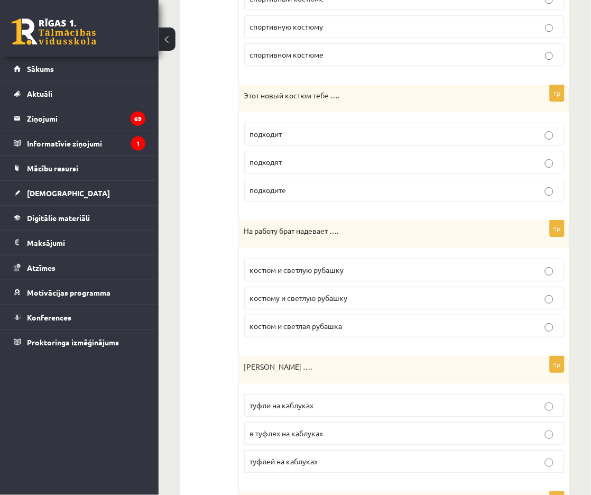
click at [342, 271] on span "костюм и светлую рубашку" at bounding box center [297, 270] width 94 height 10
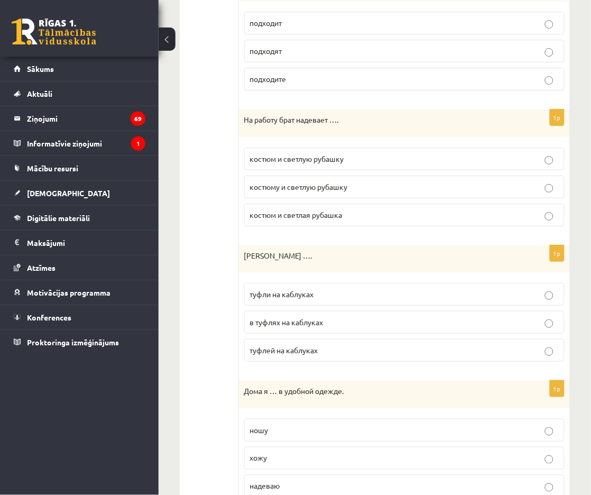
scroll to position [634, 0]
click at [328, 295] on p "туфли на каблуках" at bounding box center [404, 293] width 309 height 11
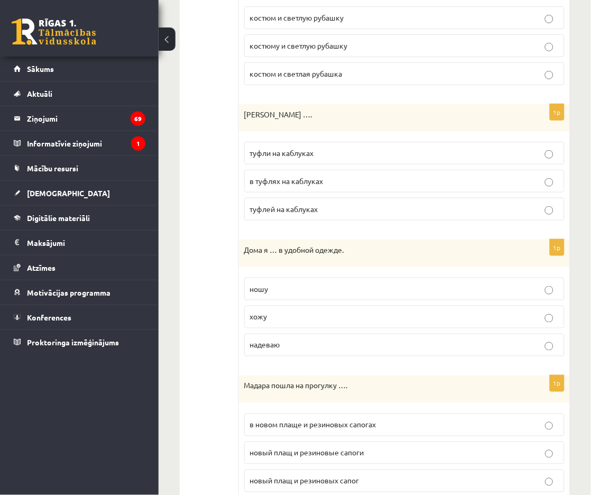
scroll to position [774, 0]
click at [324, 319] on p "хожу" at bounding box center [404, 316] width 309 height 11
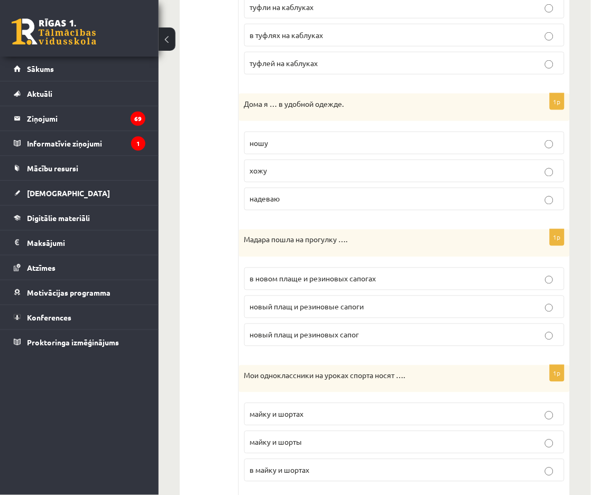
scroll to position [921, 0]
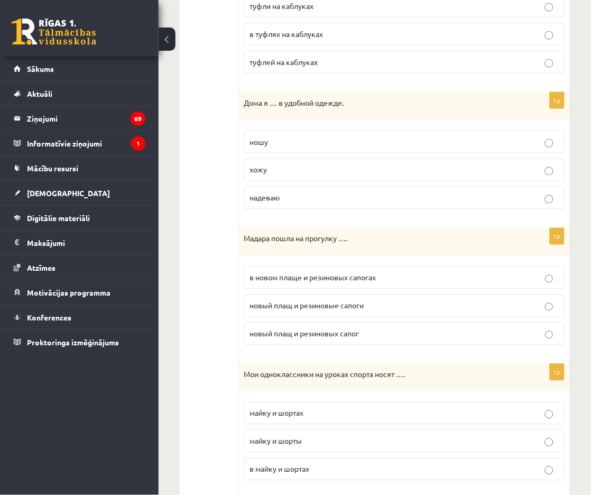
click at [350, 282] on span "в новом плаще и резиновых сапогах" at bounding box center [313, 278] width 126 height 10
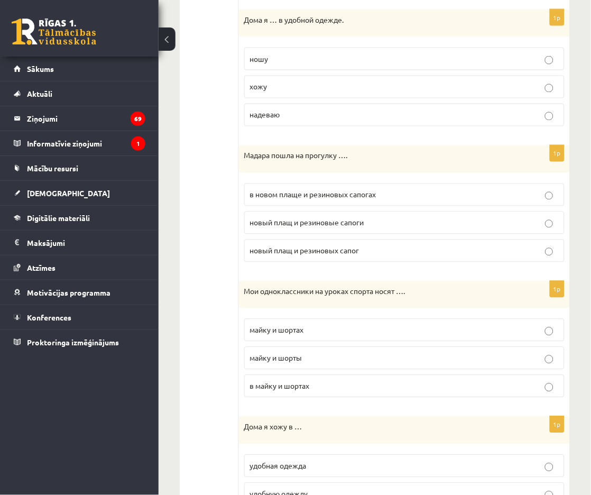
scroll to position [1030, 0]
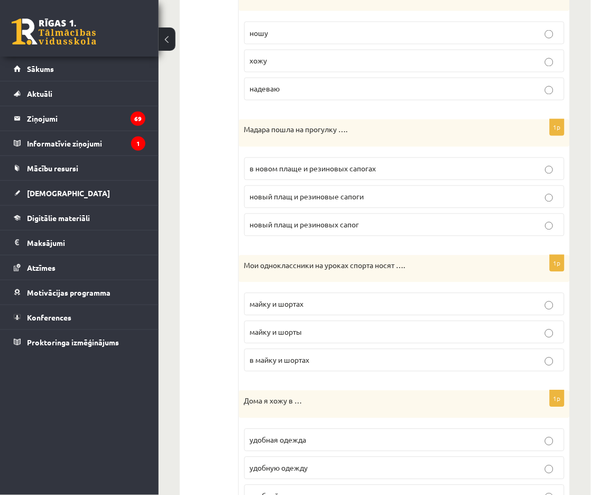
click at [344, 304] on p "майку и шортах" at bounding box center [404, 304] width 309 height 11
click at [340, 329] on p "майку и шорты" at bounding box center [404, 332] width 309 height 11
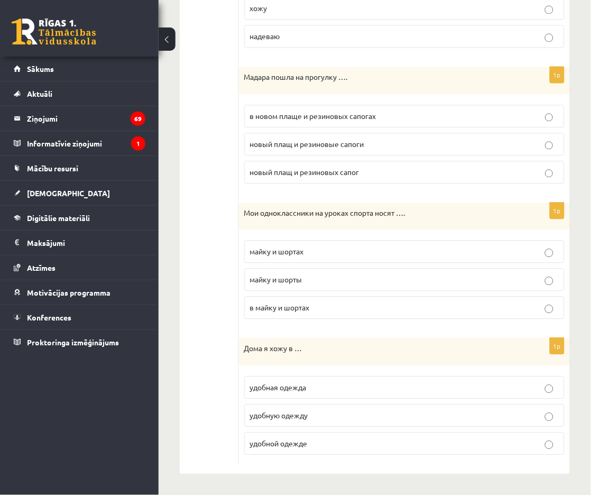
scroll to position [1086, 0]
click at [326, 442] on p "удобной одежде" at bounding box center [404, 443] width 309 height 11
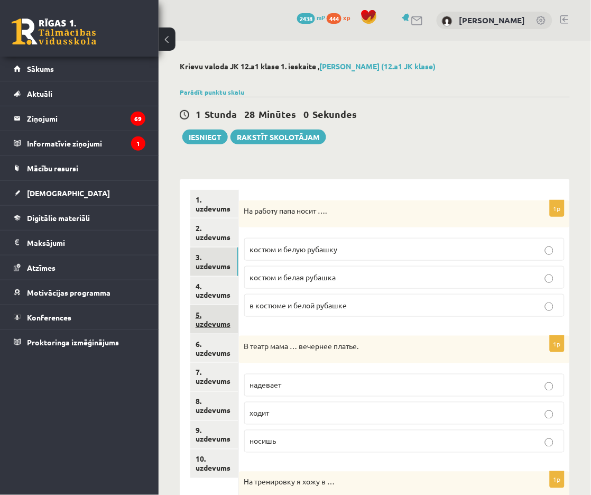
scroll to position [0, 0]
click at [195, 288] on link "4. uzdevums" at bounding box center [214, 290] width 48 height 29
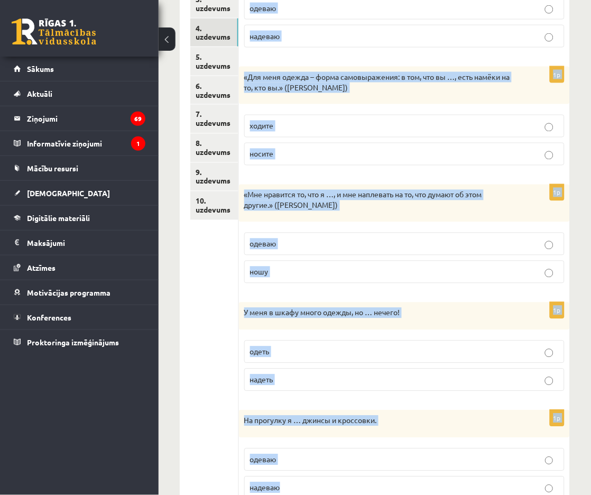
scroll to position [301, 0]
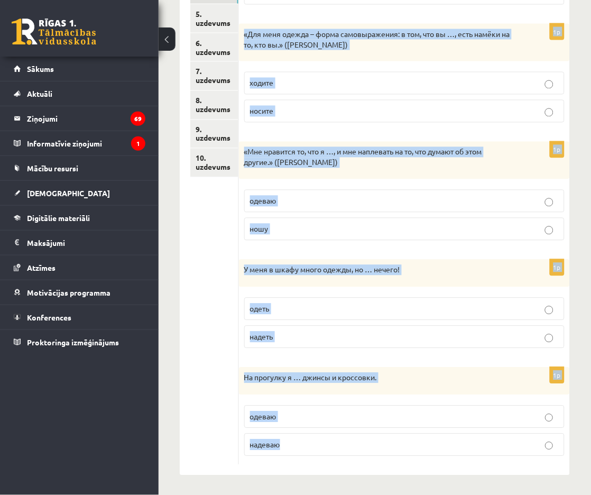
drag, startPoint x: 244, startPoint y: 224, endPoint x: 363, endPoint y: 482, distance: 283.6
click at [363, 482] on div "**********" at bounding box center [375, 118] width 432 height 756
copy form "Эти рубашки я … каждое утро в школу. одеваю надеваю 1p «Для меня одежда – форма…"
click at [213, 218] on ul "1. uzdevums 2. uzdevums 3. uzdevums 4. uzdevums 5. uzdevums 6. uzdevums 7. uzde…" at bounding box center [214, 177] width 49 height 576
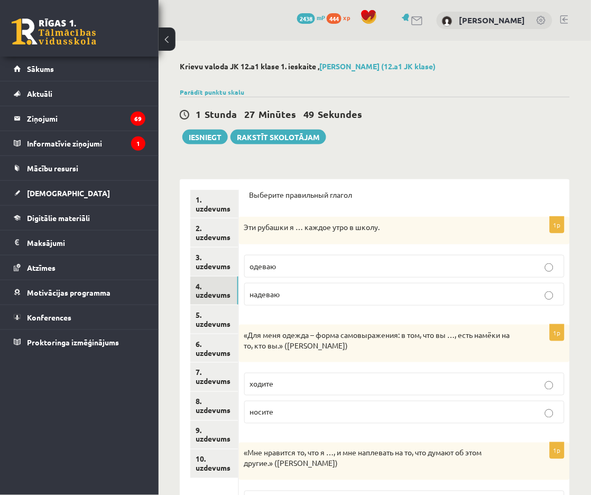
scroll to position [0, 0]
click at [471, 161] on div "**********" at bounding box center [375, 419] width 432 height 756
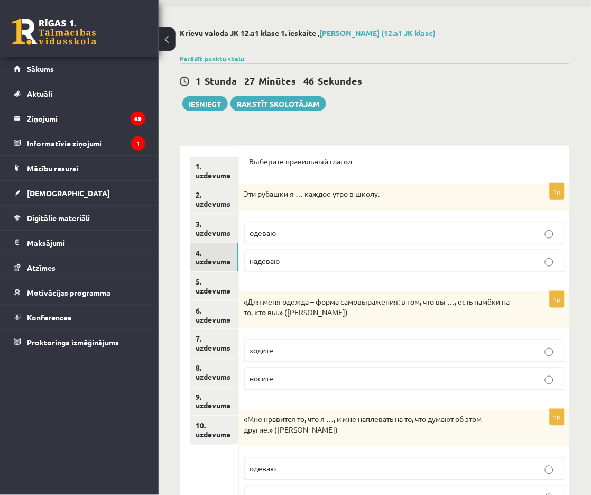
scroll to position [33, 0]
click at [400, 257] on p "надеваю" at bounding box center [404, 260] width 309 height 11
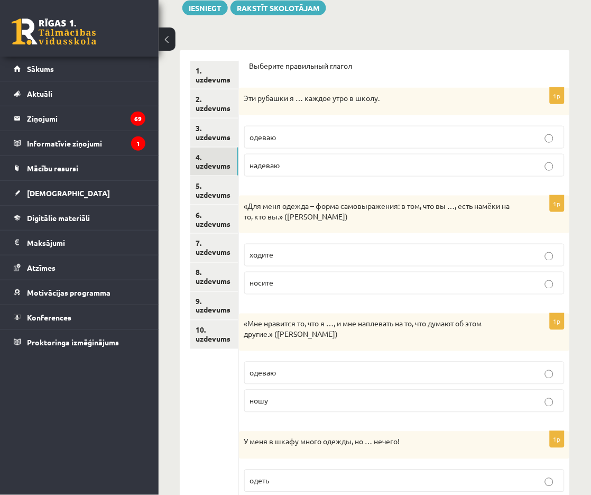
scroll to position [130, 0]
click at [324, 401] on p "ношу" at bounding box center [404, 400] width 309 height 11
click at [367, 277] on p "носите" at bounding box center [404, 282] width 309 height 11
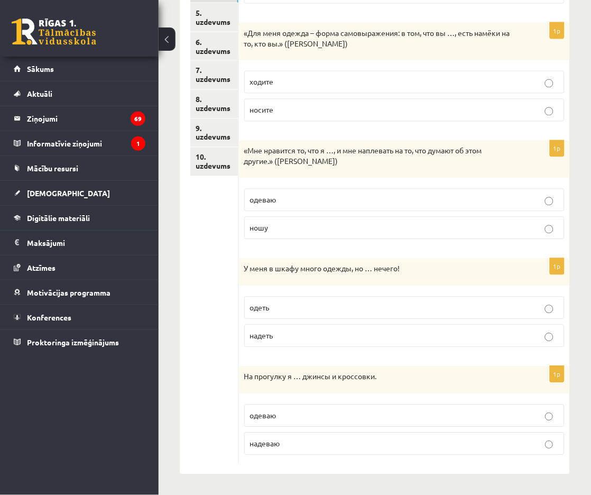
scroll to position [301, 0]
click at [359, 333] on p "надеть" at bounding box center [404, 336] width 309 height 11
click at [319, 450] on label "надеваю" at bounding box center [404, 444] width 320 height 23
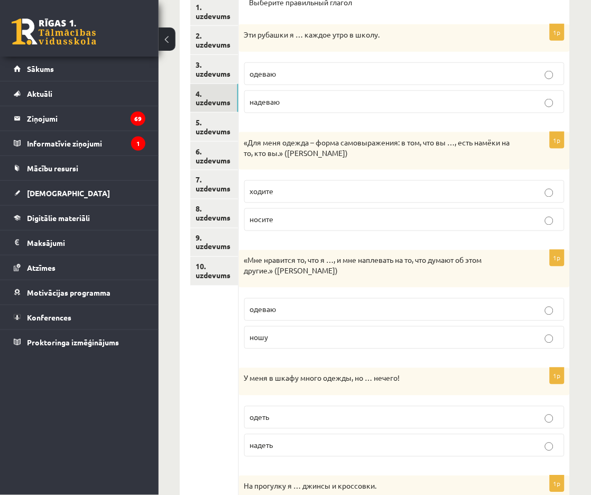
scroll to position [186, 0]
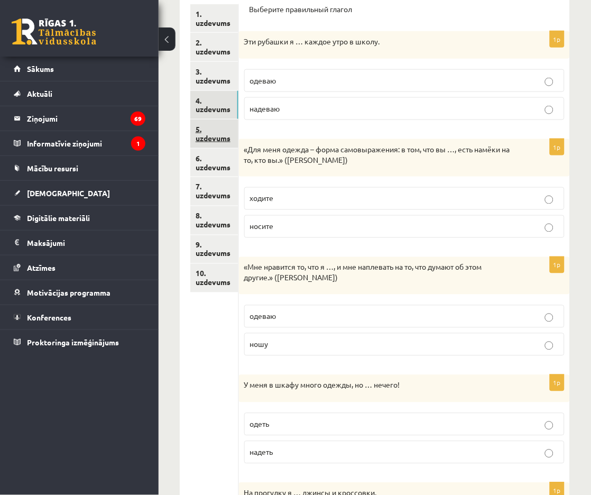
click at [218, 131] on link "5. uzdevums" at bounding box center [214, 133] width 48 height 29
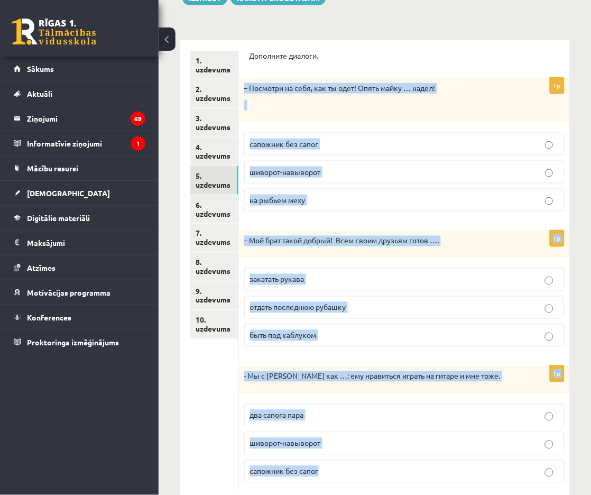
scroll to position [167, 0]
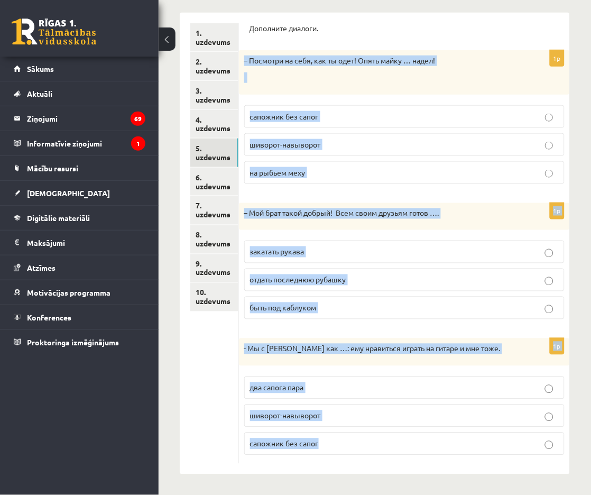
drag, startPoint x: 244, startPoint y: 146, endPoint x: 401, endPoint y: 519, distance: 403.9
click at [401, 328] on html "0 Dāvanas 2438 mP 444 xp Milāna Kļaviņa Sākums Aktuāli Kā mācīties eSKOLĀ Konta…" at bounding box center [295, 80] width 591 height 495
copy form "– Посмотри на себя, как ты одет! Опять майку … надел! сапожник без сапог шиворо…"
click at [234, 340] on ul "1. uzdevums 2. uzdevums 3. uzdevums 4. uzdevums 5. uzdevums 6. uzdevums 7. uzde…" at bounding box center [214, 243] width 49 height 440
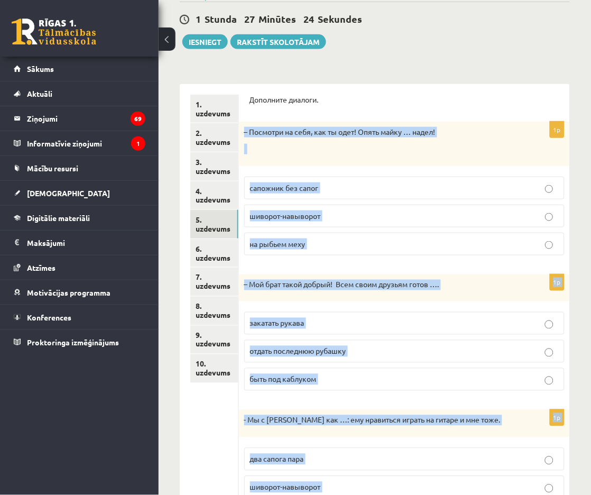
scroll to position [91, 0]
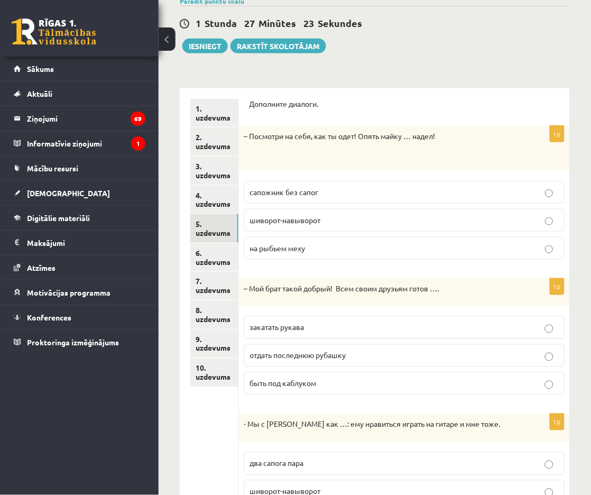
click at [378, 216] on p "шиворот-навыворот" at bounding box center [404, 220] width 309 height 11
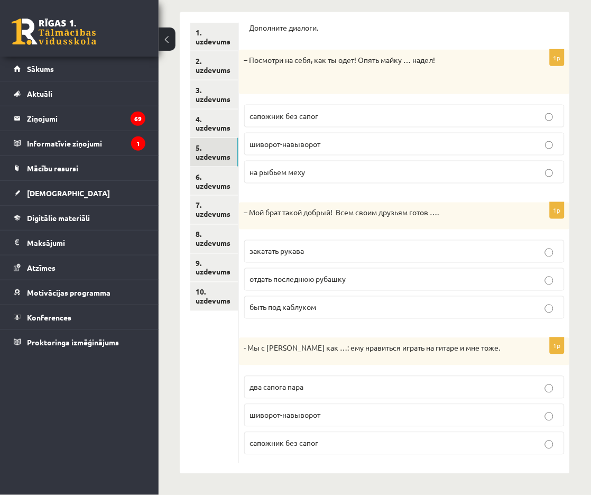
scroll to position [167, 0]
click at [354, 278] on p "отдать последнюю рубашку" at bounding box center [404, 279] width 309 height 11
click at [315, 386] on p "два сапога пара" at bounding box center [404, 387] width 309 height 11
click at [217, 175] on link "6. uzdevums" at bounding box center [214, 182] width 48 height 29
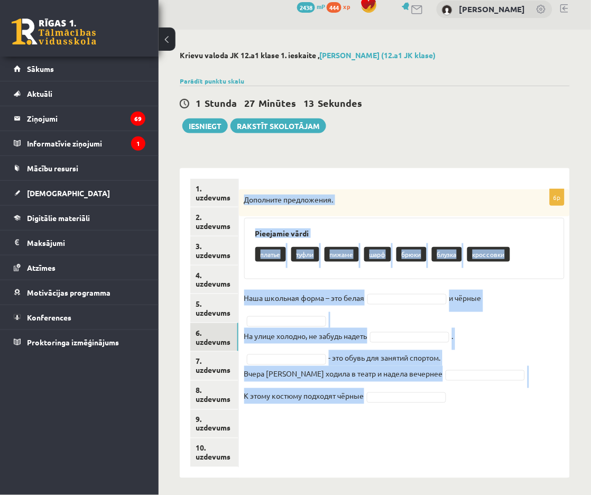
drag, startPoint x: 243, startPoint y: 196, endPoint x: 387, endPoint y: 439, distance: 282.3
click at [387, 439] on div "6p Дополните предложения. Pieejamie vārdi платье туфли пижаме шарф брюки блузка…" at bounding box center [404, 323] width 331 height 310
copy div "Дополните предложения. Pieejamie vārdi платье туфли пижаме шарф брюки блузка кр…"
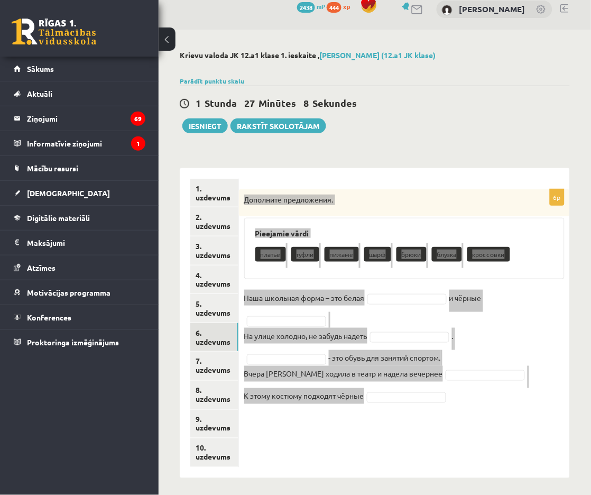
drag, startPoint x: 588, startPoint y: 455, endPoint x: 430, endPoint y: 449, distance: 157.7
click at [430, 449] on div "6p Дополните предложения. Pieejamie vārdi платье туфли пижаме шарф брюки блузка…" at bounding box center [404, 323] width 331 height 310
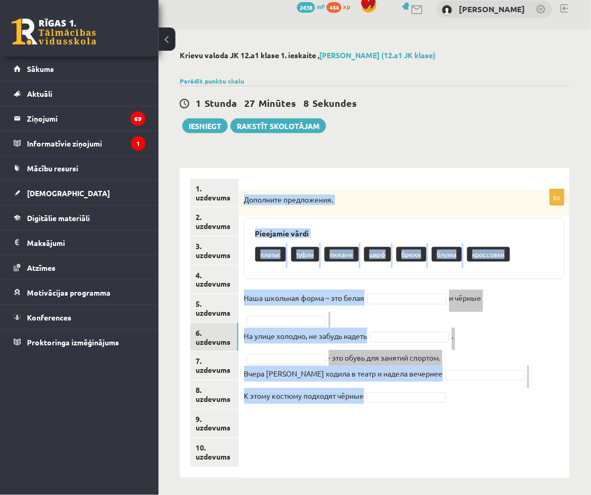
click at [430, 449] on div "6p Дополните предложения. Pieejamie vārdi платье туфли пижаме шарф брюки блузка…" at bounding box center [404, 323] width 331 height 310
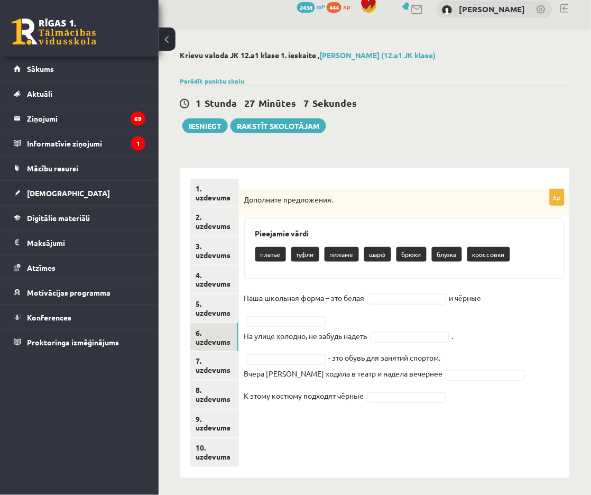
click at [436, 413] on div "6p Дополните предложения. Pieejamie vārdi платье туфли пижаме шарф брюки блузка…" at bounding box center [404, 323] width 331 height 310
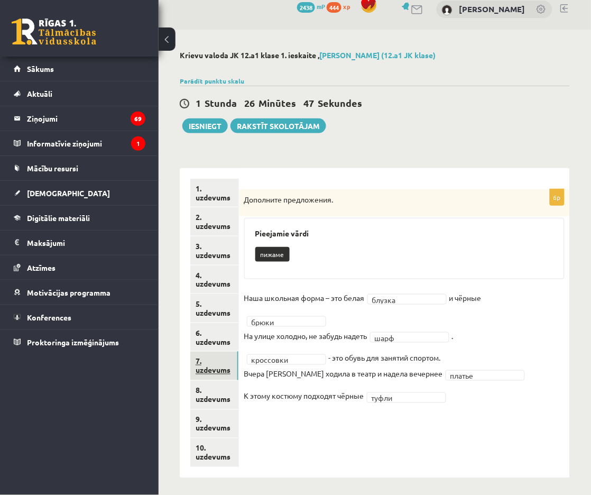
click at [217, 354] on link "7. uzdevums" at bounding box center [214, 366] width 48 height 29
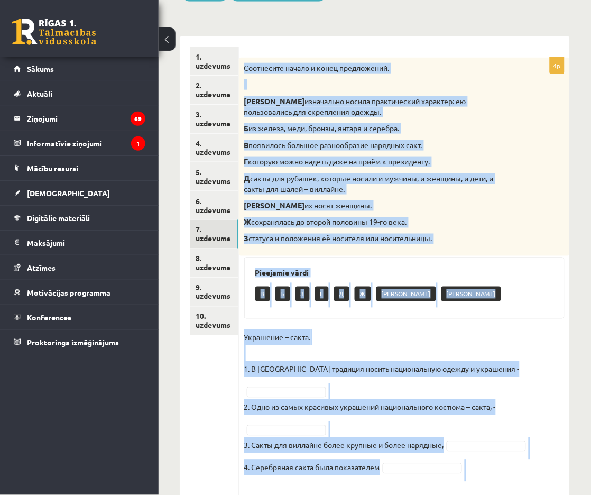
scroll to position [158, 0]
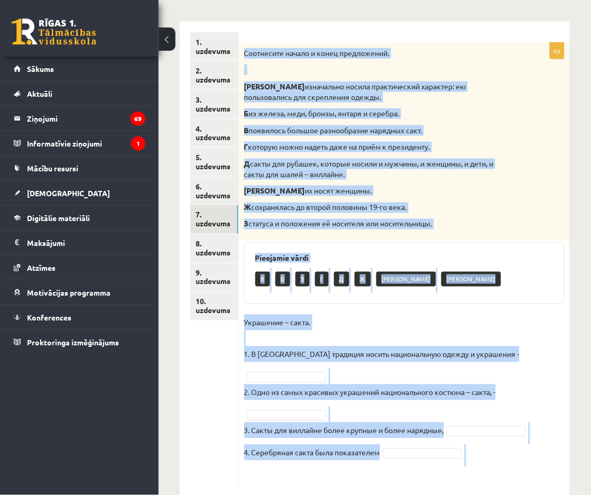
drag, startPoint x: 244, startPoint y: 195, endPoint x: 340, endPoint y: 516, distance: 335.0
click at [340, 337] on html "0 Dāvanas 2438 mP 444 xp Milāna Kļaviņa Sākums Aktuāli Kā mācīties eSKOLĀ Konta…" at bounding box center [295, 89] width 591 height 495
copy div "Соотнесите начало и конец предложений. А изначально носила практический характе…"
click at [234, 326] on ul "1. uzdevums 2. uzdevums 3. uzdevums 4. uzdevums 5. uzdevums 6. uzdevums 7. uzde…" at bounding box center [214, 260] width 49 height 456
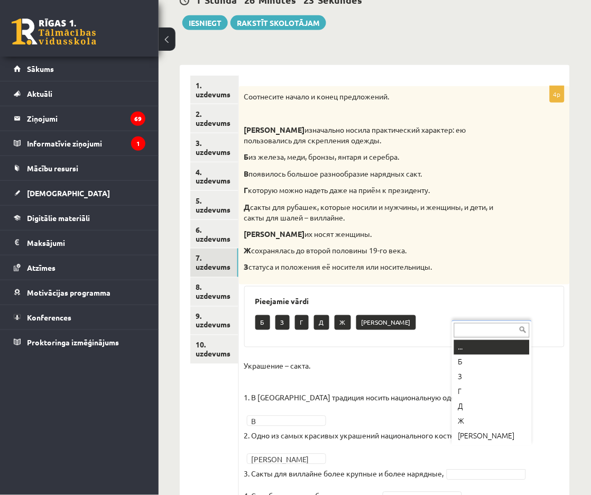
scroll to position [115, 0]
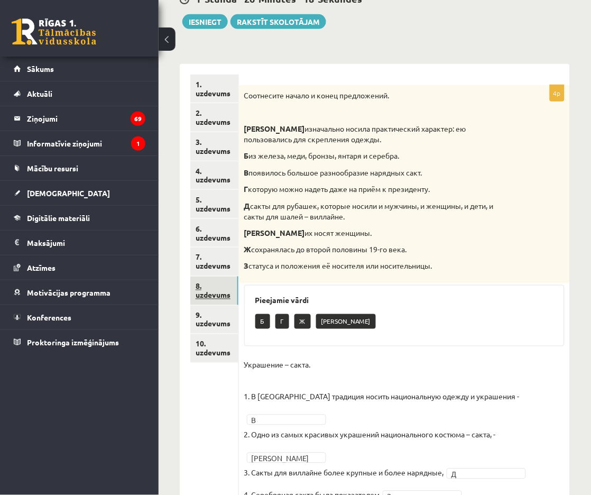
click at [206, 279] on link "8. uzdevums" at bounding box center [214, 290] width 48 height 29
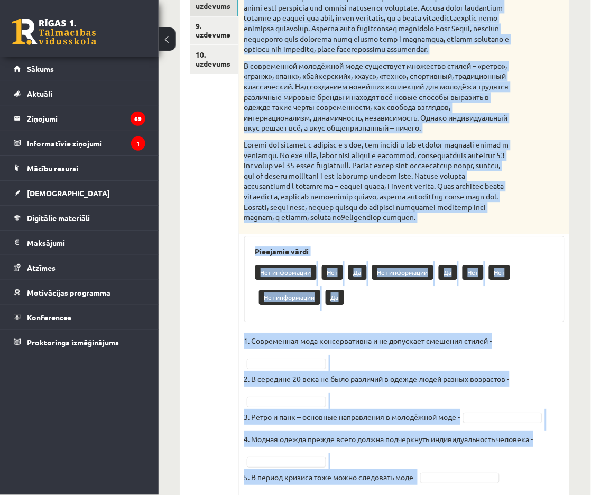
scroll to position [448, 0]
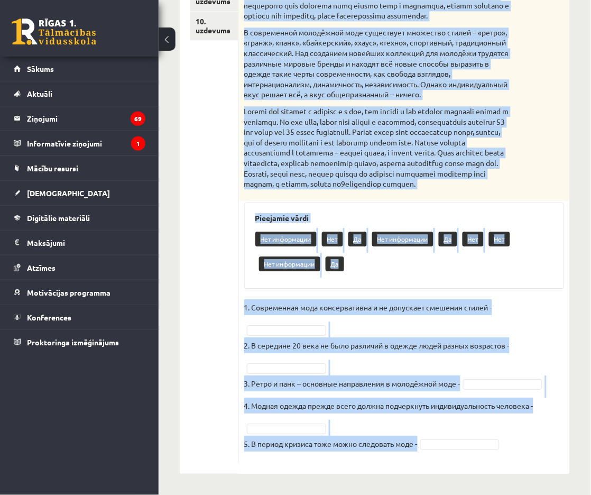
drag, startPoint x: 244, startPoint y: 92, endPoint x: 376, endPoint y: 521, distance: 448.6
copy div "Прочитайте текст и выполните задание. Главное отличие молодёжной моды состоит в…"
click at [226, 332] on ul "1. uzdevums 2. uzdevums 3. uzdevums 4. uzdevums 5. uzdevums 6. uzdevums 7. uzde…" at bounding box center [214, 107] width 49 height 711
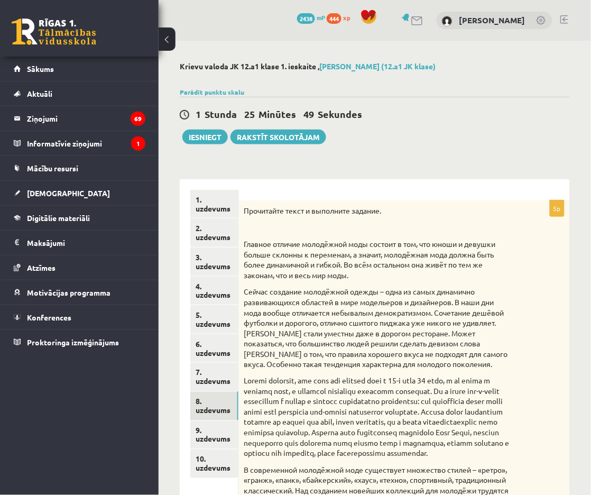
scroll to position [0, 0]
click at [207, 432] on link "9. uzdevums" at bounding box center [214, 435] width 48 height 29
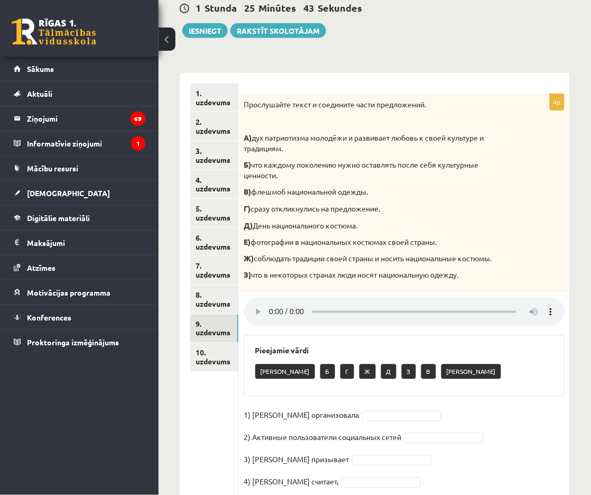
scroll to position [106, 0]
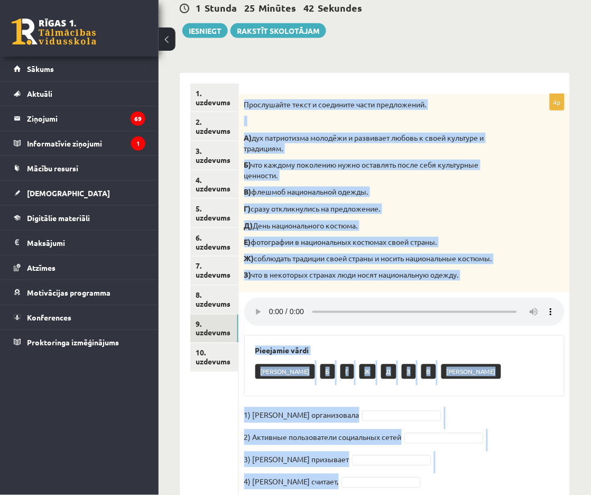
drag, startPoint x: 245, startPoint y: 100, endPoint x: 374, endPoint y: 478, distance: 398.9
click at [374, 478] on div "4p Прослушайте текст и соедините части предложений. А) дух патриотизма молодёжи…" at bounding box center [404, 297] width 331 height 407
copy div "Прослушайте текст и соедините части предложений. А) дух патриотизма молодёжи и …"
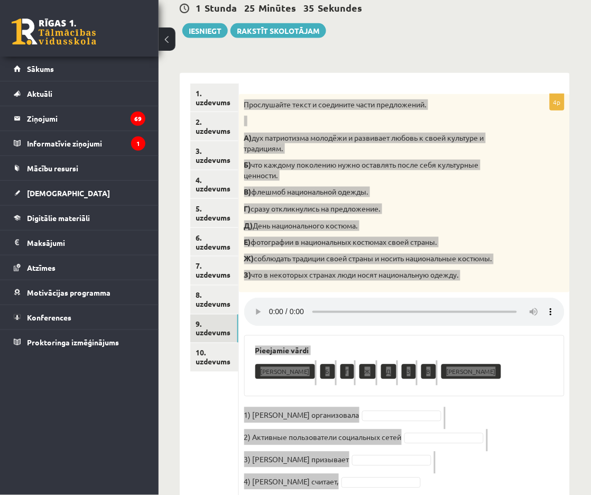
drag, startPoint x: 586, startPoint y: 481, endPoint x: 454, endPoint y: 68, distance: 433.3
click at [454, 68] on div "**********" at bounding box center [375, 286] width 390 height 449
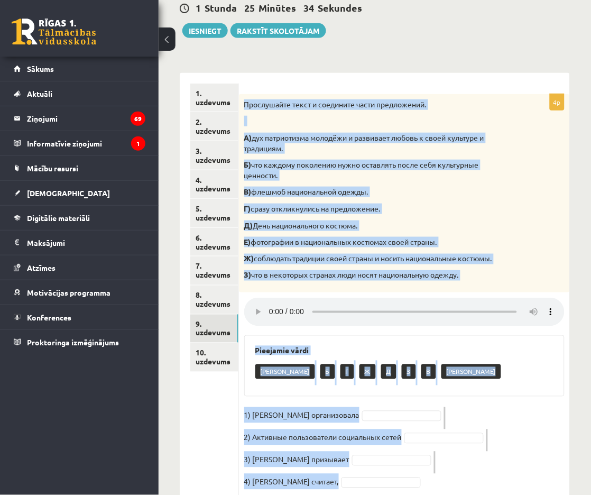
click at [454, 68] on div "**********" at bounding box center [375, 286] width 390 height 449
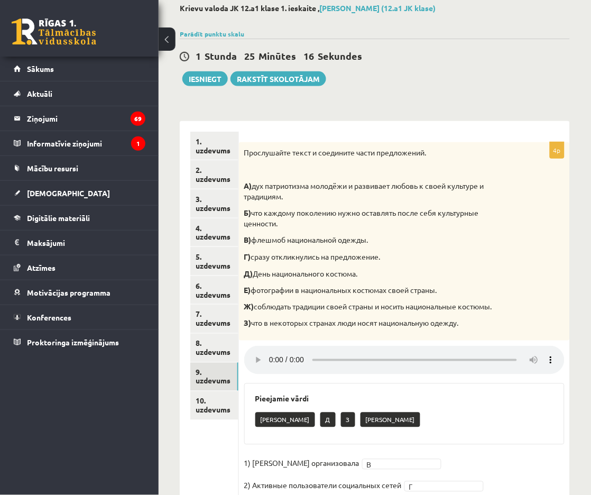
scroll to position [57, 0]
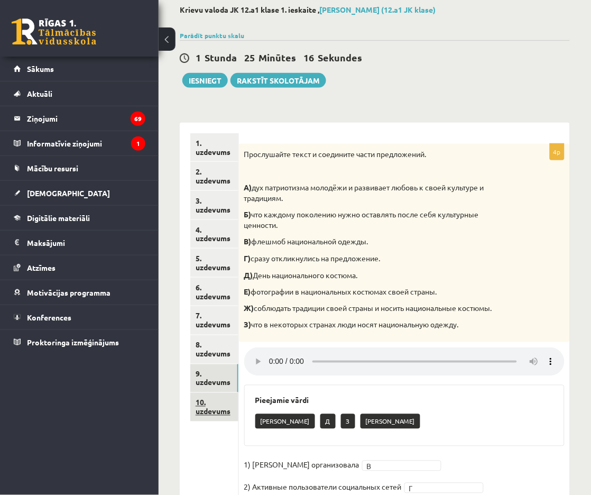
click at [202, 394] on link "10. uzdevums" at bounding box center [214, 407] width 48 height 29
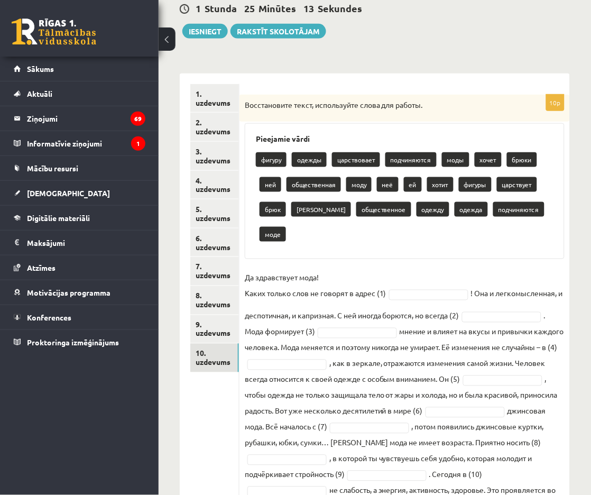
scroll to position [131, 0]
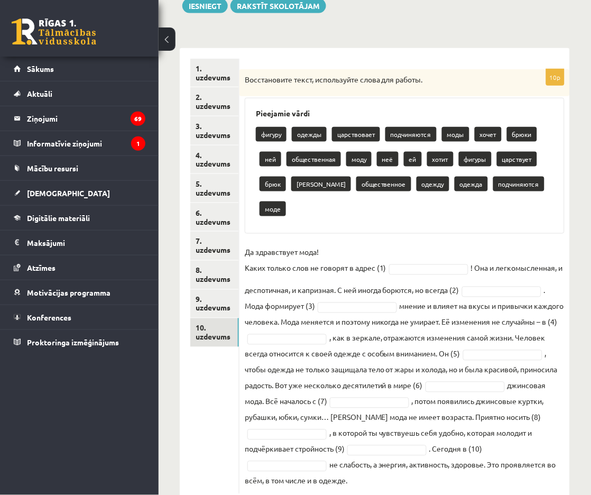
drag, startPoint x: 245, startPoint y: 151, endPoint x: 385, endPoint y: 519, distance: 394.4
click at [385, 364] on html "0 Dāvanas 2438 mP 444 xp Milāna Kļaviņa Sākums Aktuāli Kā mācīties eSKOLĀ Konta…" at bounding box center [295, 116] width 591 height 495
copy div "Восстановите текст, используйте слова для работы. Pieejamie vārdi фигуру одежды…"
click at [221, 376] on ul "1. uzdevums 2. uzdevums 3. uzdevums 4. uzdevums 5. uzdevums 6. uzdevums 7. uzde…" at bounding box center [214, 276] width 49 height 435
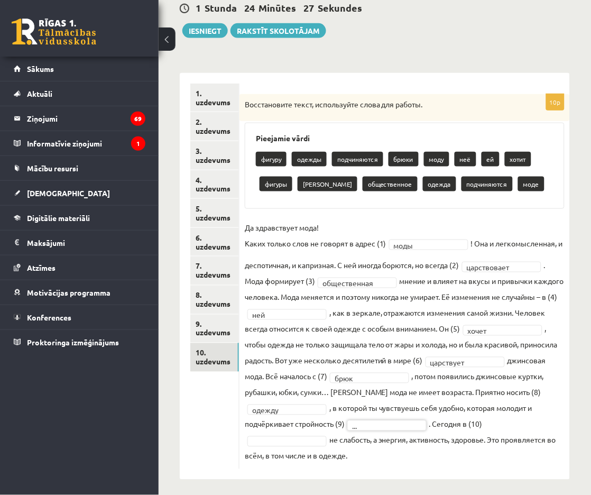
scroll to position [0, 0]
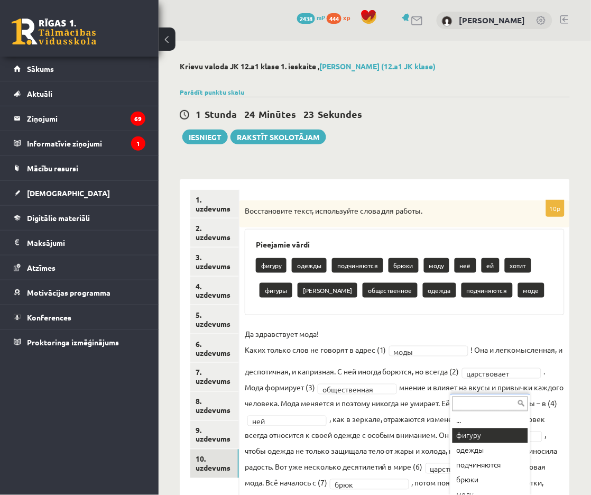
drag, startPoint x: 512, startPoint y: 418, endPoint x: 488, endPoint y: 439, distance: 32.2
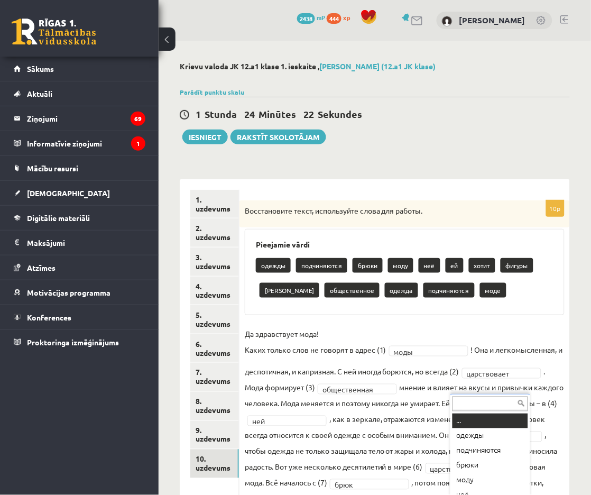
scroll to position [106, 0]
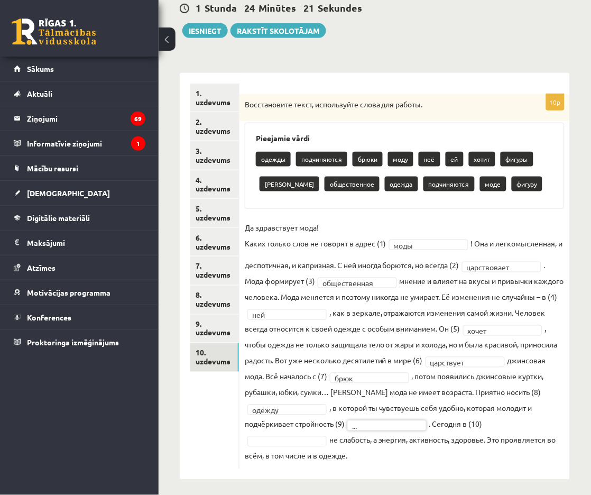
click at [346, 442] on fieldset "**********" at bounding box center [405, 341] width 320 height 244
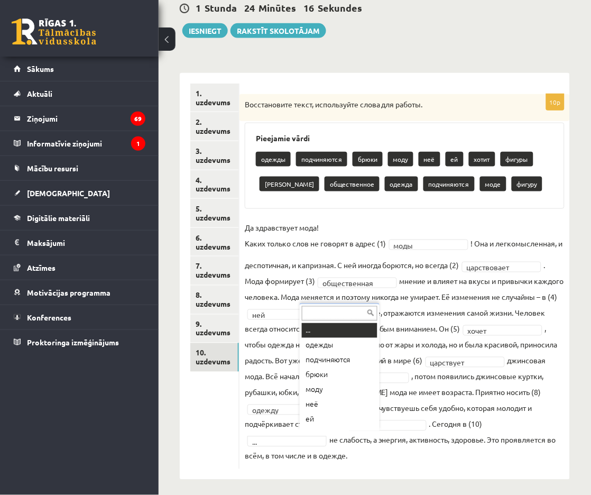
scroll to position [0, 0]
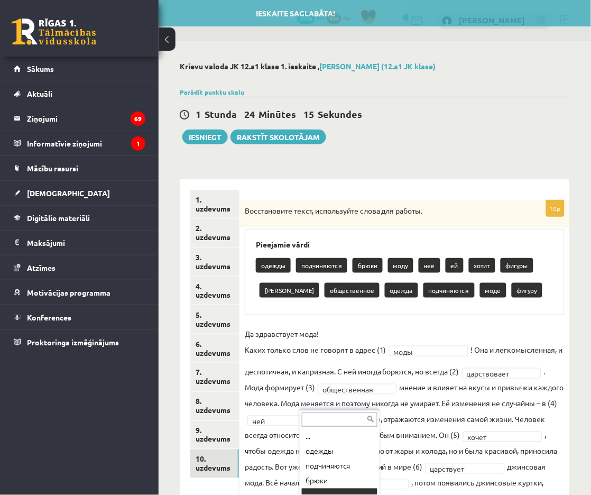
drag, startPoint x: 360, startPoint y: 435, endPoint x: 362, endPoint y: 506, distance: 71.9
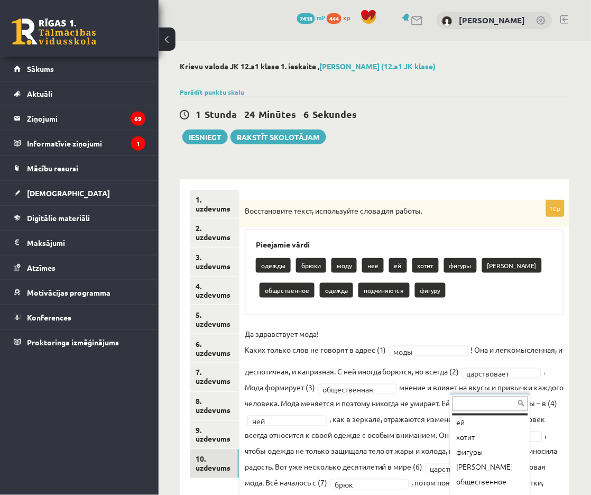
scroll to position [59, 0]
drag, startPoint x: 482, startPoint y: 418, endPoint x: 491, endPoint y: 463, distance: 45.8
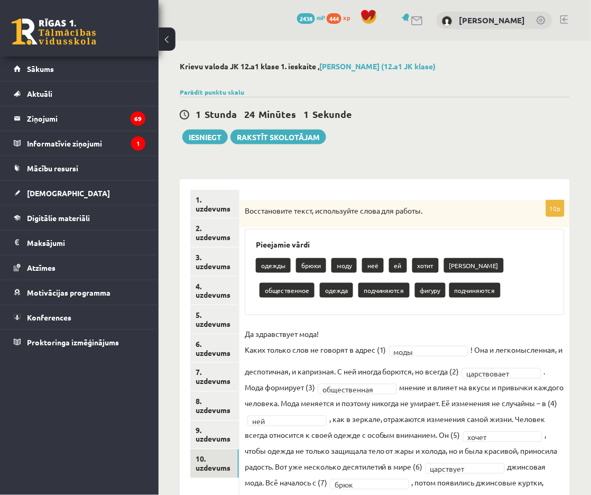
scroll to position [0, 0]
click at [226, 206] on link "1. uzdevums" at bounding box center [214, 204] width 49 height 29
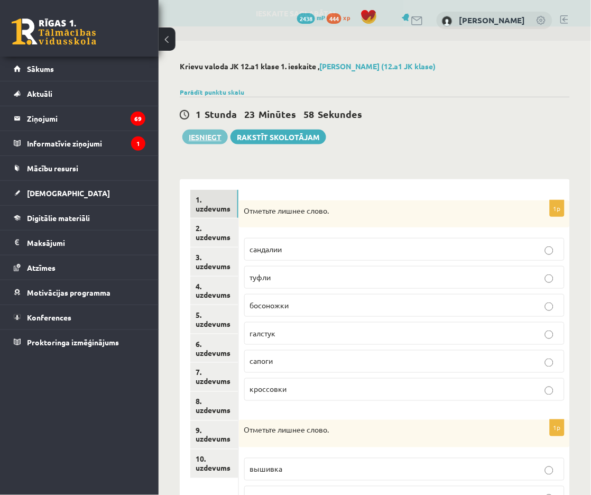
click at [211, 138] on button "Iesniegt" at bounding box center [204, 137] width 45 height 15
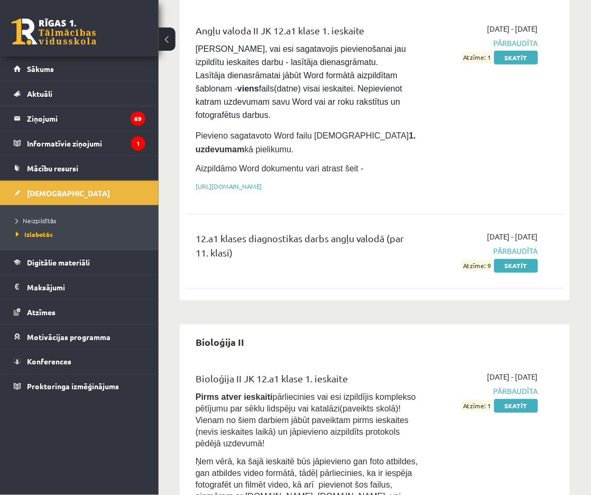
scroll to position [128, 0]
